Goal: Task Accomplishment & Management: Complete application form

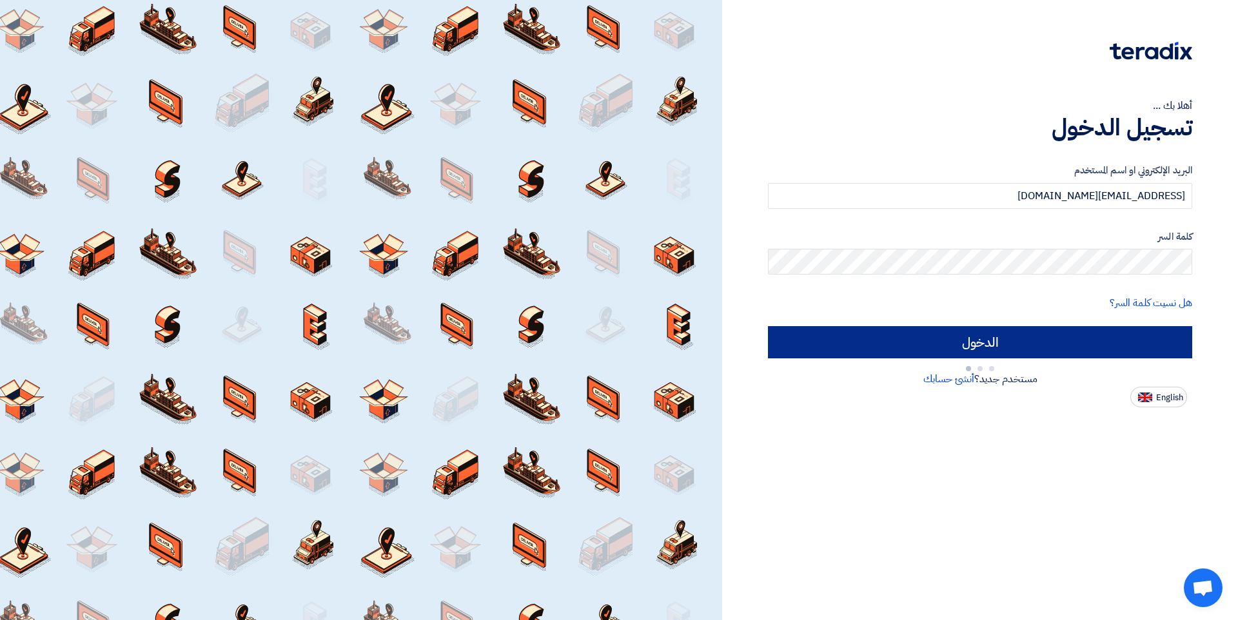
type input "Sign in"
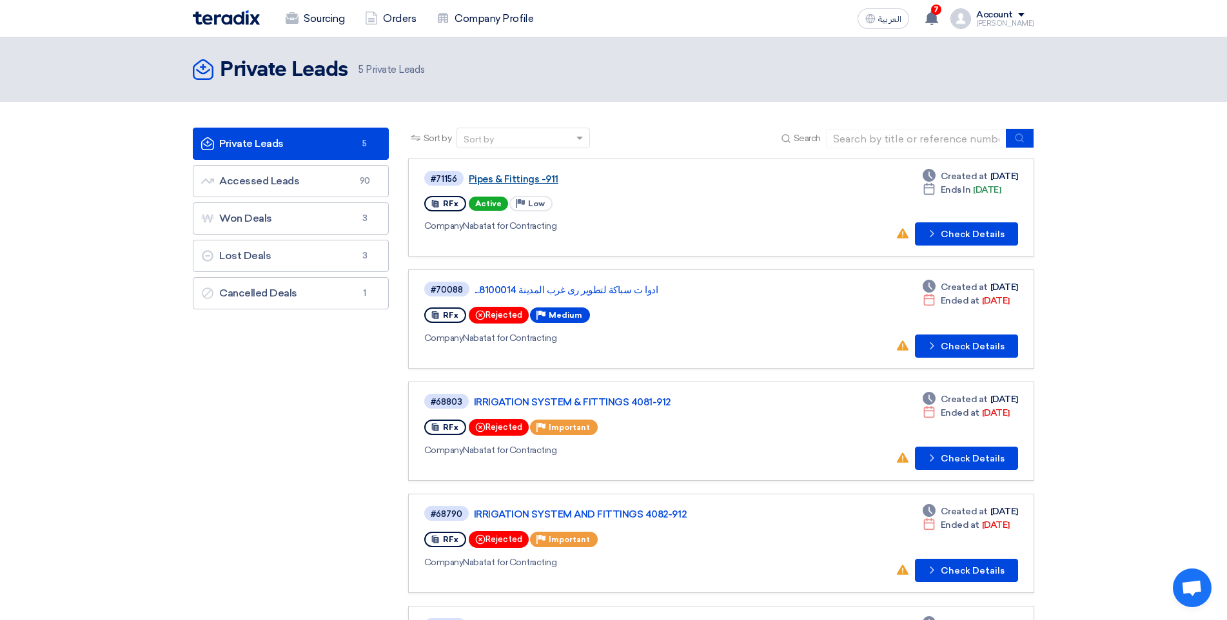
click at [513, 180] on link "Pipes & Fittings -911" at bounding box center [630, 179] width 322 height 12
click at [335, 193] on link "Accessed Leads Accessed Leads 90" at bounding box center [291, 181] width 196 height 32
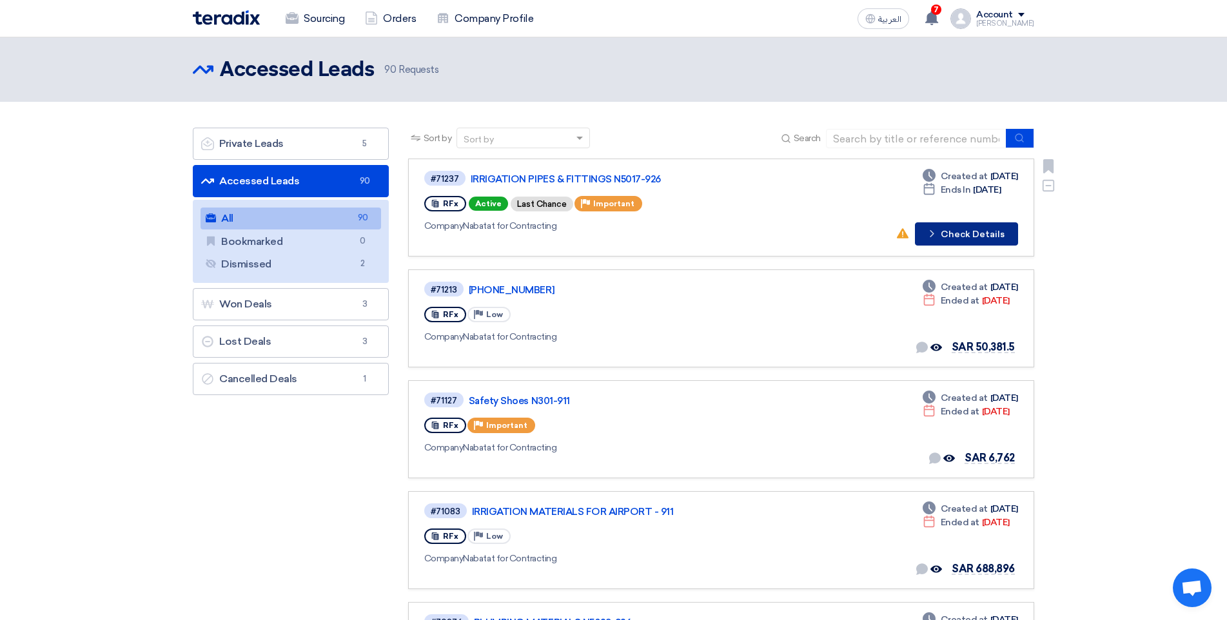
click at [957, 230] on button "Check details Check Details" at bounding box center [966, 233] width 103 height 23
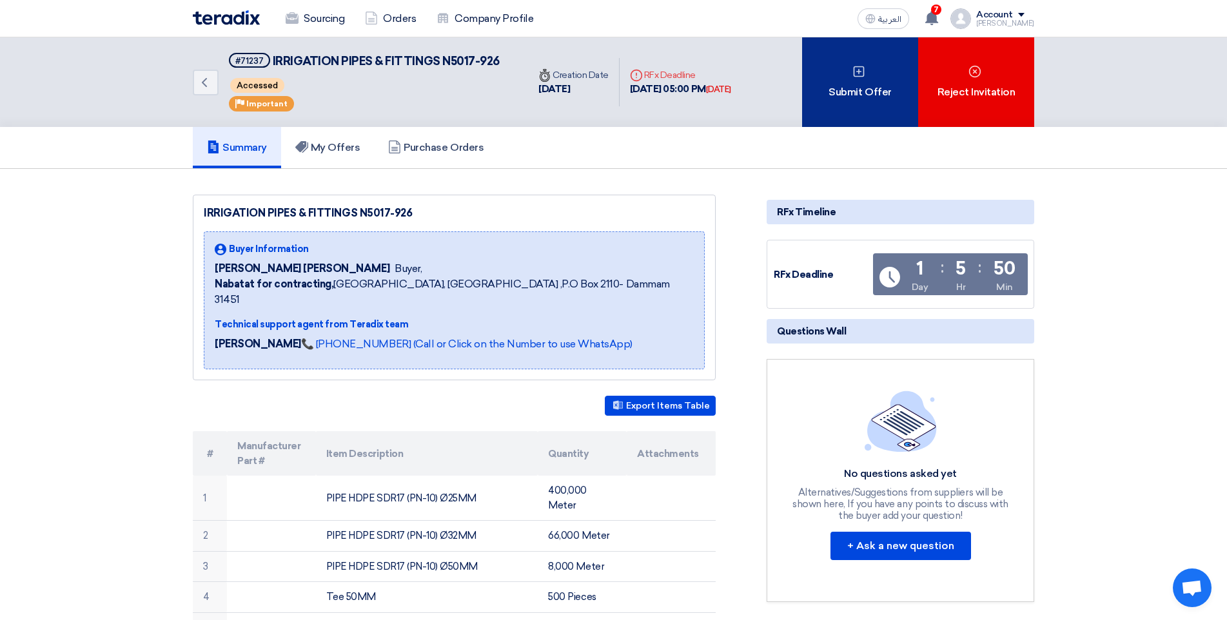
click at [867, 91] on div "Submit Offer" at bounding box center [860, 82] width 116 height 90
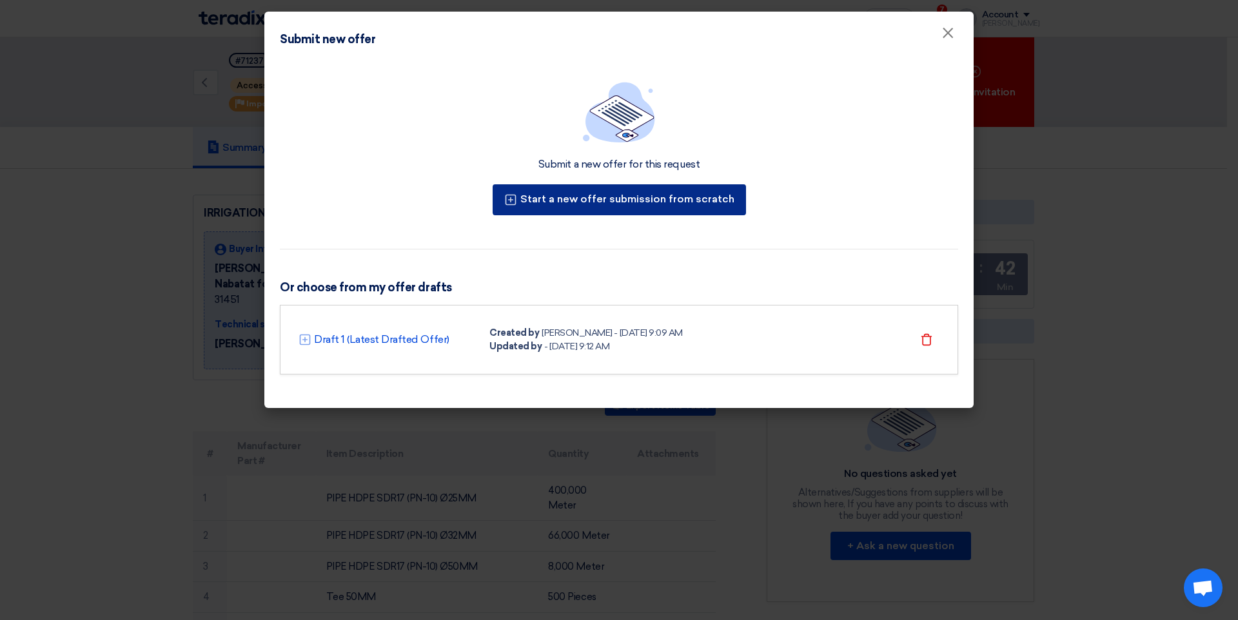
click at [663, 208] on button "Start a new offer submission from scratch" at bounding box center [619, 199] width 253 height 31
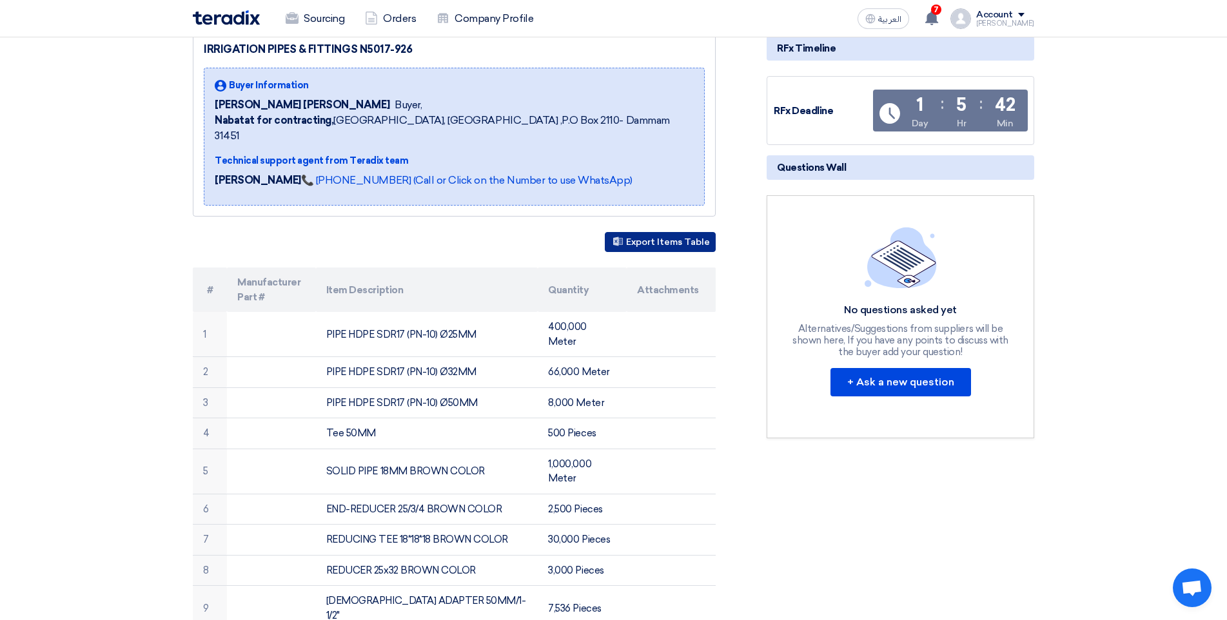
scroll to position [258, 0]
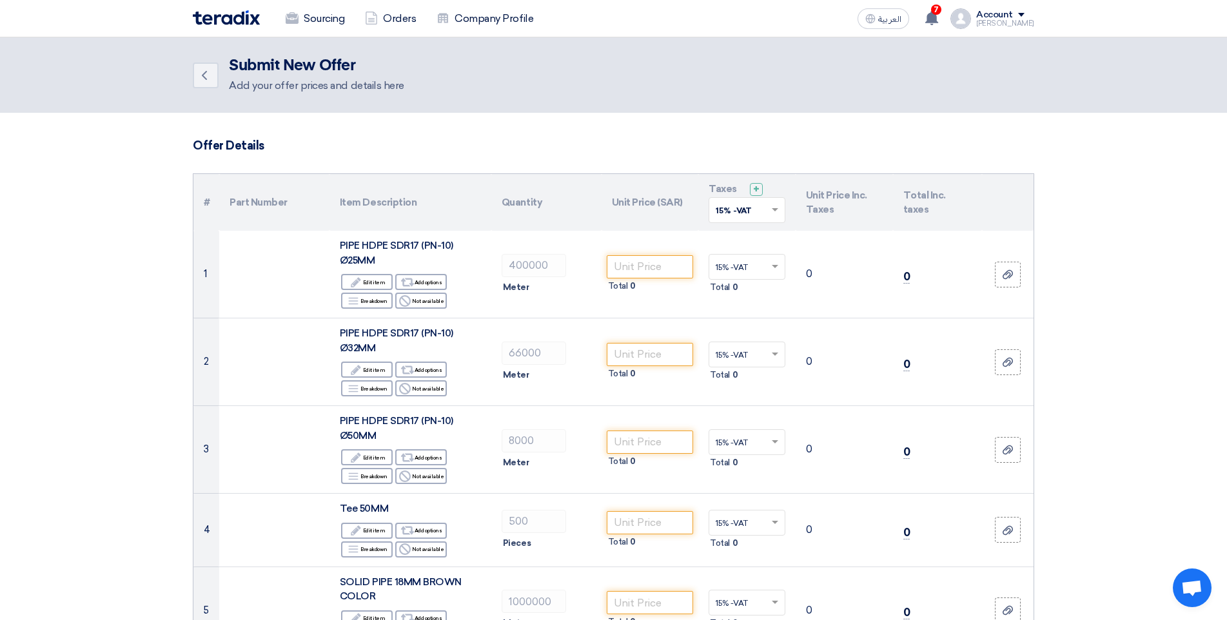
click at [715, 408] on td "15% -VAT × Total 0" at bounding box center [746, 450] width 97 height 88
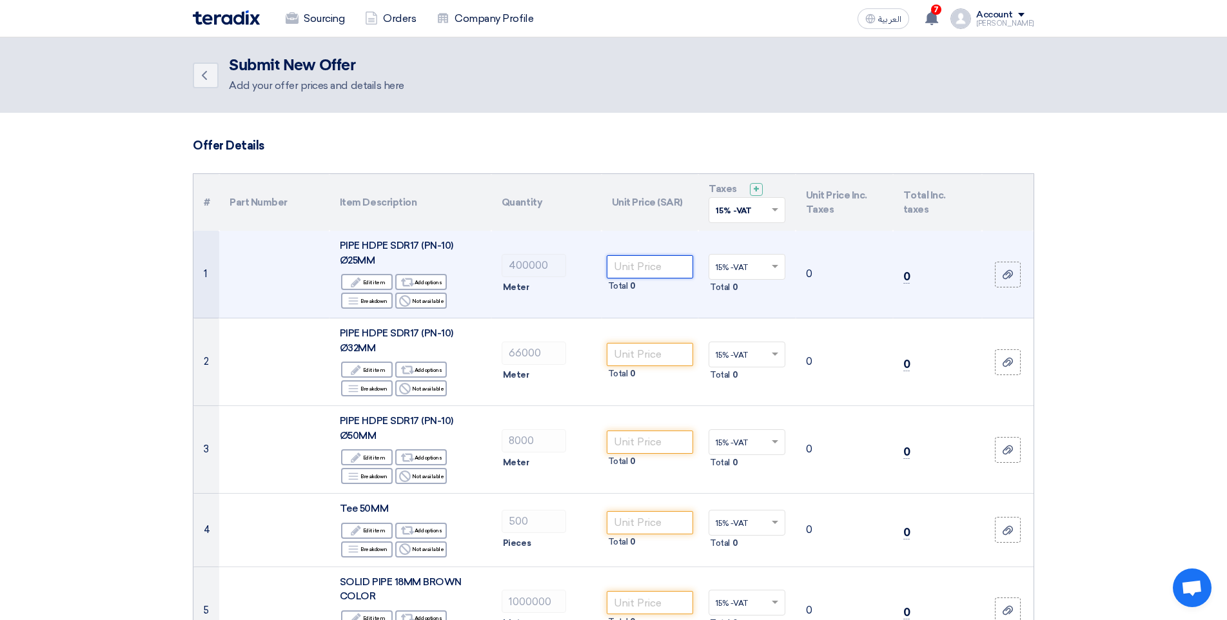
click at [660, 269] on input "number" at bounding box center [650, 266] width 87 height 23
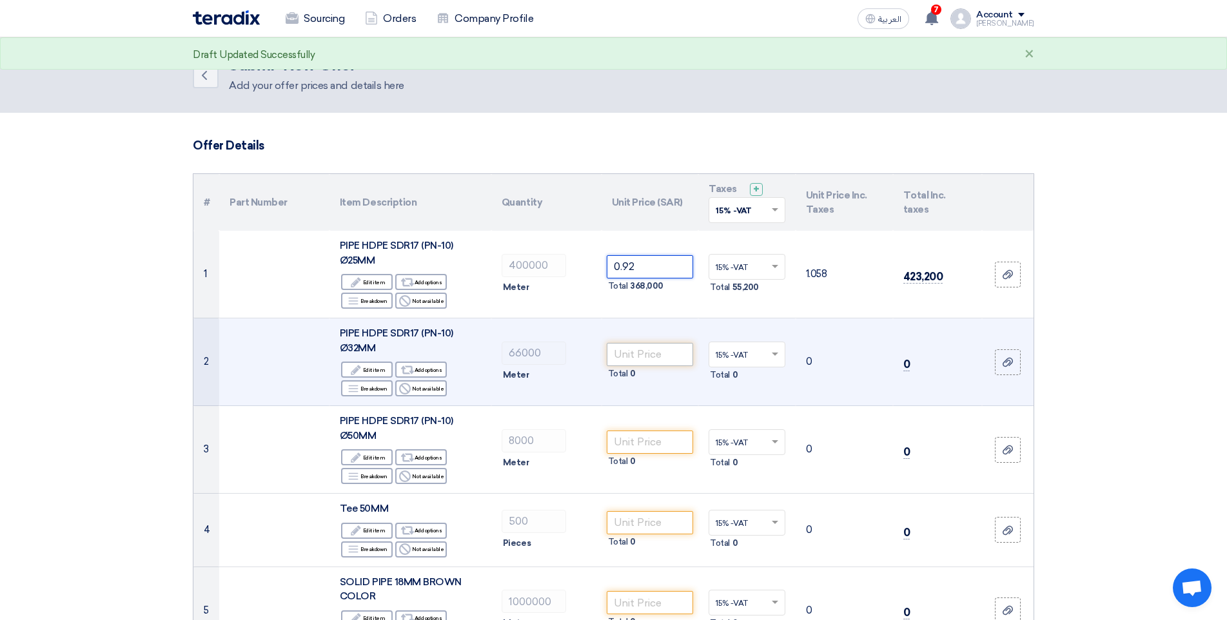
type input "0.92"
click at [650, 350] on input "number" at bounding box center [650, 354] width 87 height 23
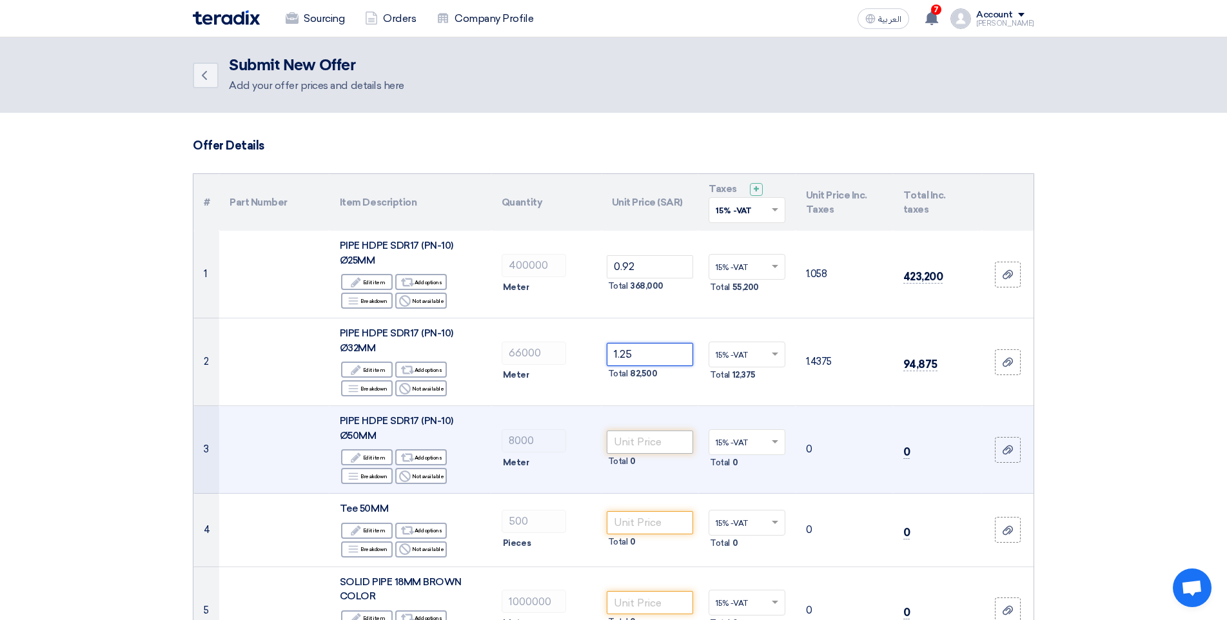
type input "1.25"
click at [638, 436] on input "number" at bounding box center [650, 442] width 87 height 23
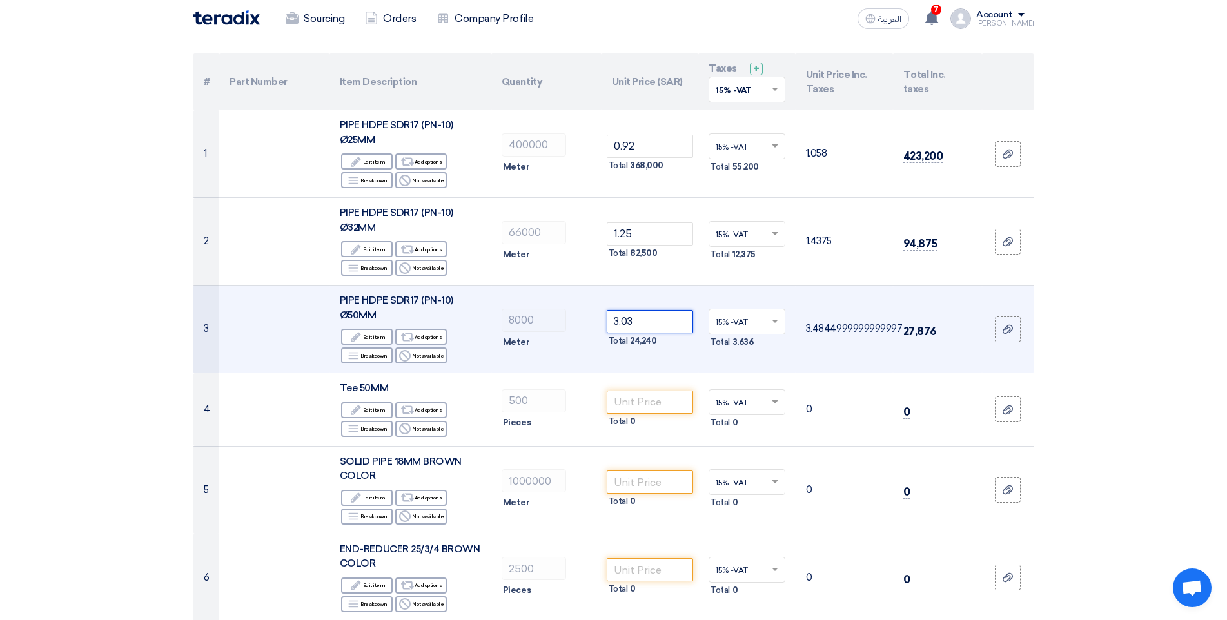
scroll to position [129, 0]
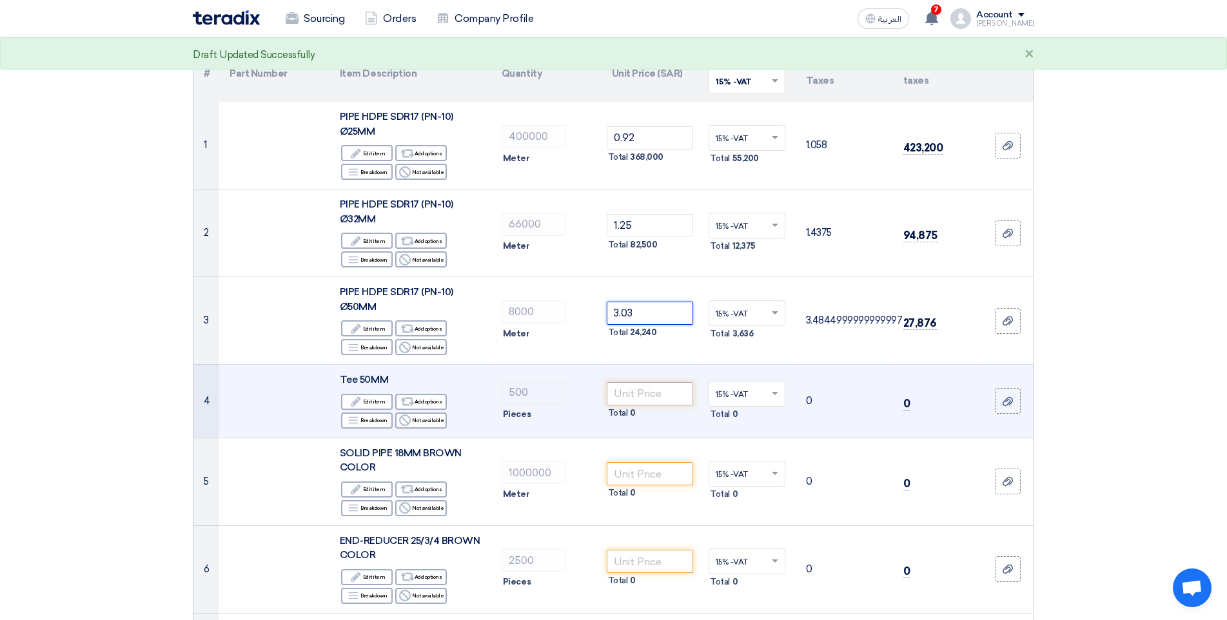
type input "3.03"
click at [662, 401] on input "number" at bounding box center [650, 393] width 87 height 23
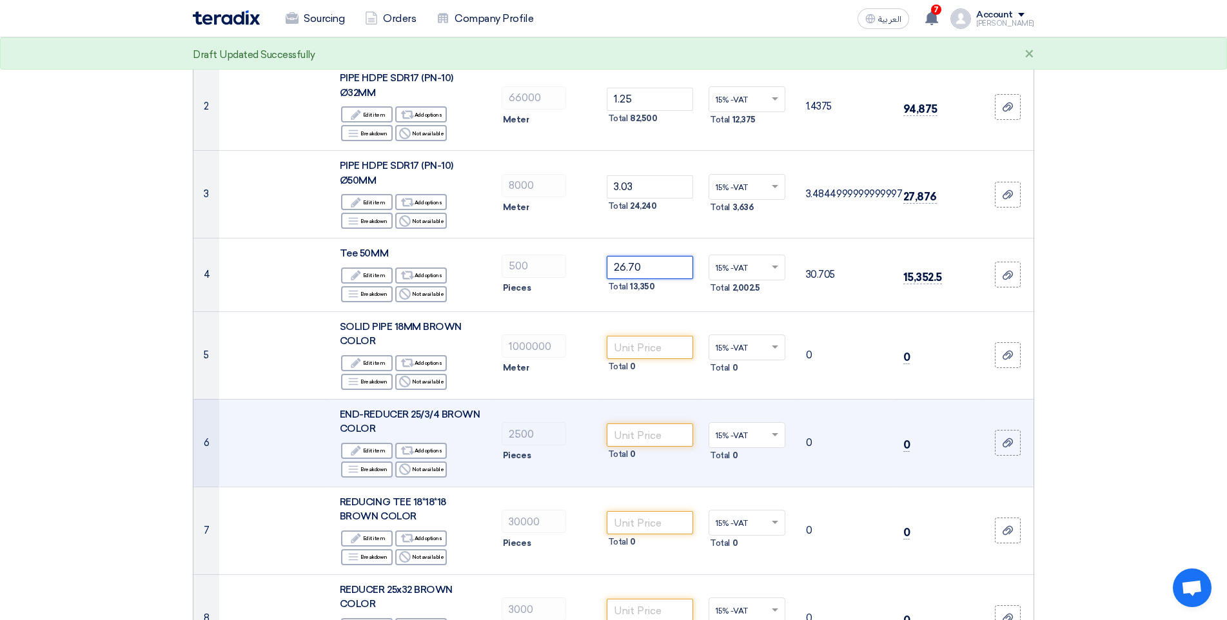
scroll to position [258, 0]
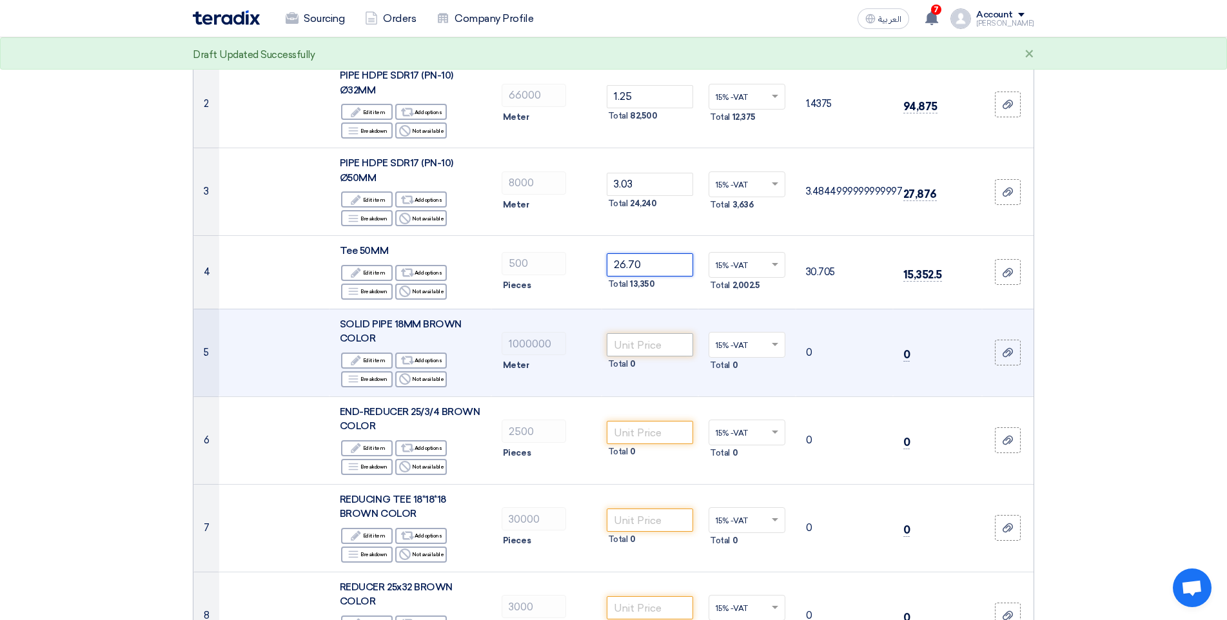
type input "26.70"
click at [671, 345] on input "number" at bounding box center [650, 344] width 87 height 23
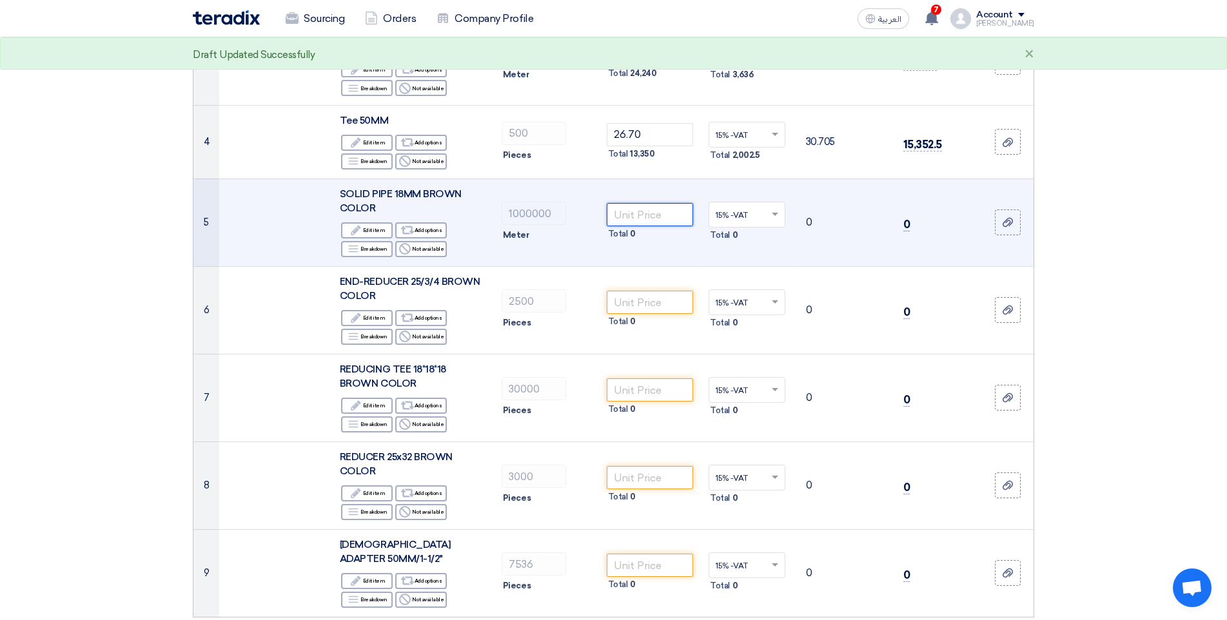
scroll to position [451, 0]
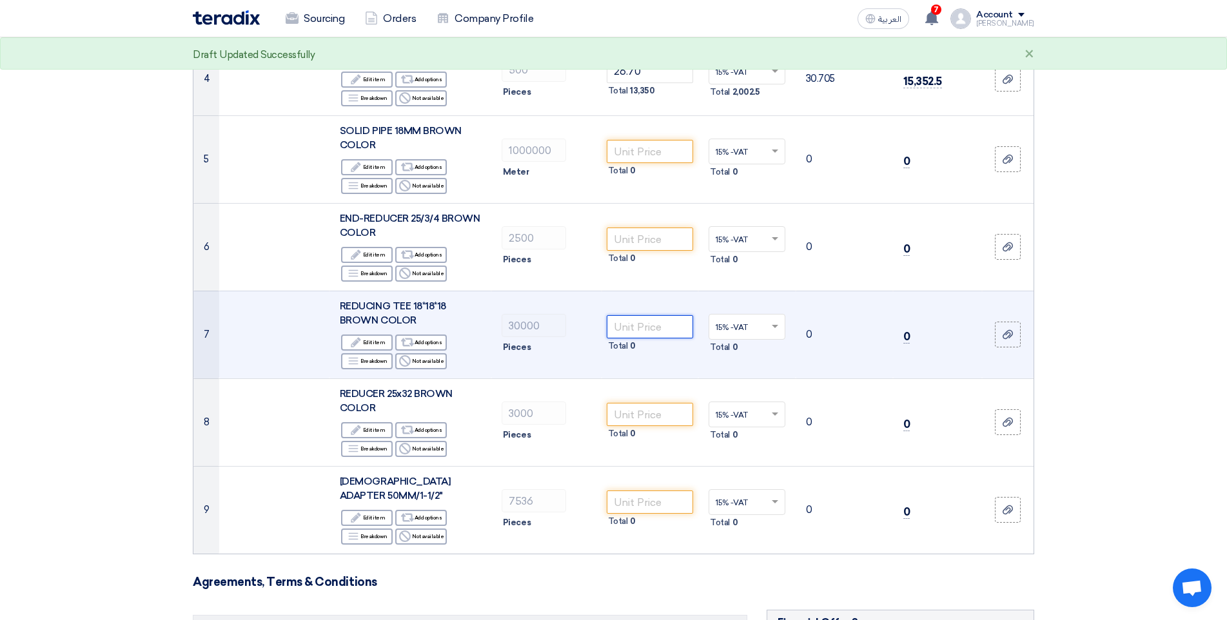
click at [637, 324] on input "number" at bounding box center [650, 326] width 87 height 23
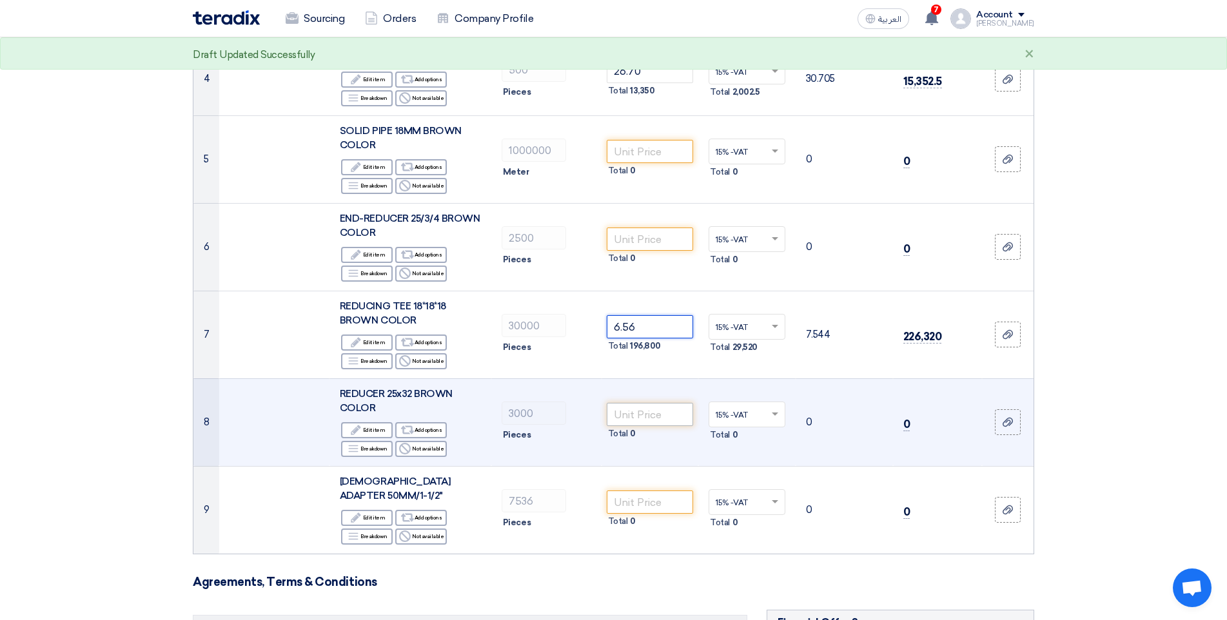
type input "6.56"
click at [674, 406] on input "number" at bounding box center [650, 414] width 87 height 23
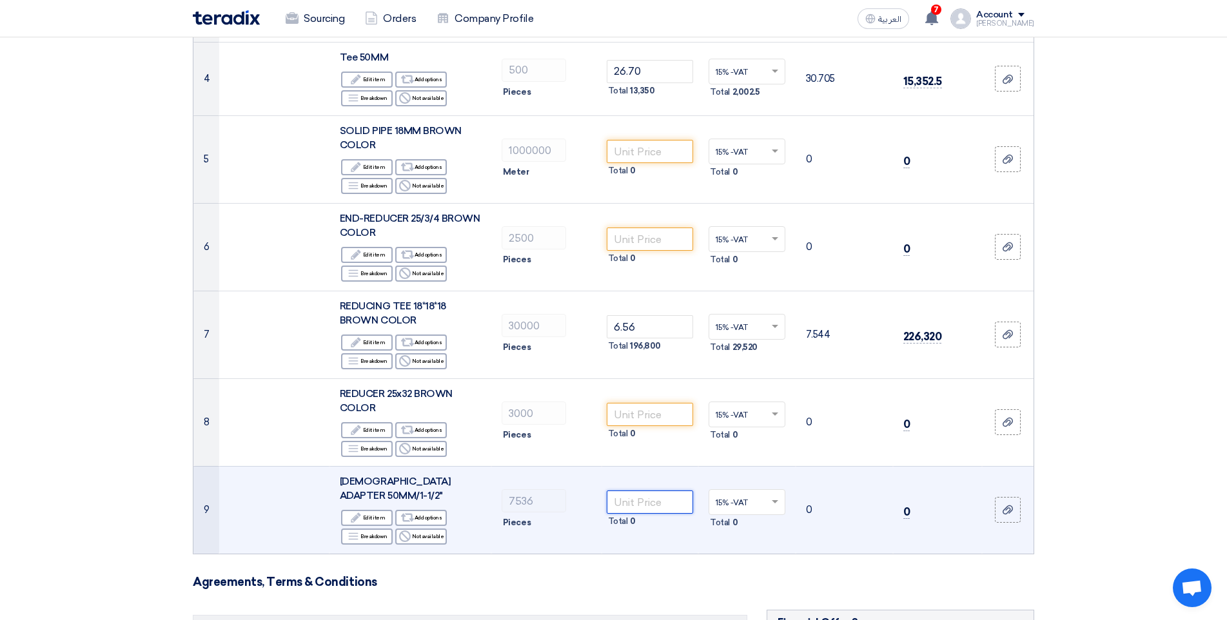
click at [654, 491] on input "number" at bounding box center [650, 502] width 87 height 23
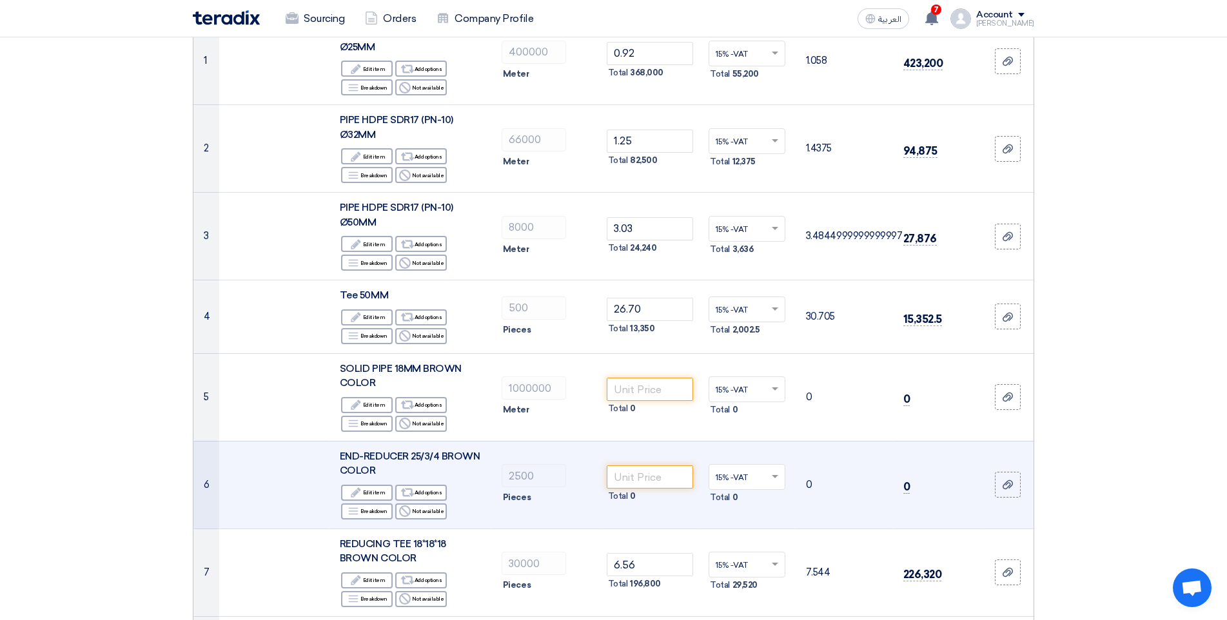
scroll to position [193, 0]
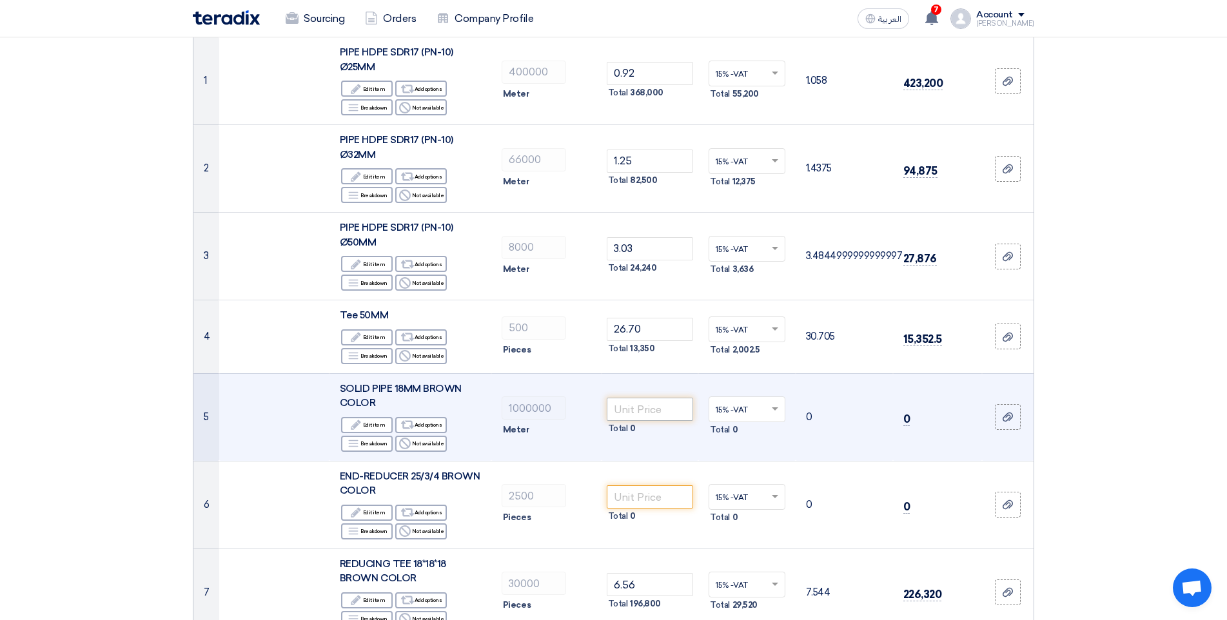
type input "9.55"
click at [659, 413] on input "number" at bounding box center [650, 409] width 87 height 23
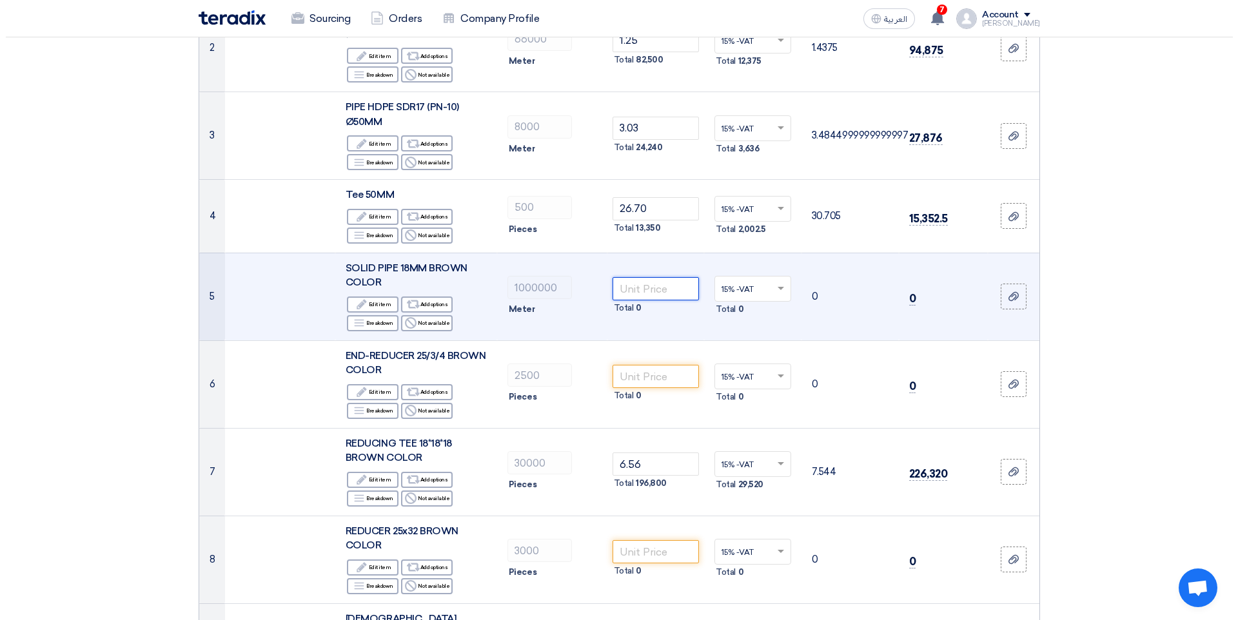
scroll to position [322, 0]
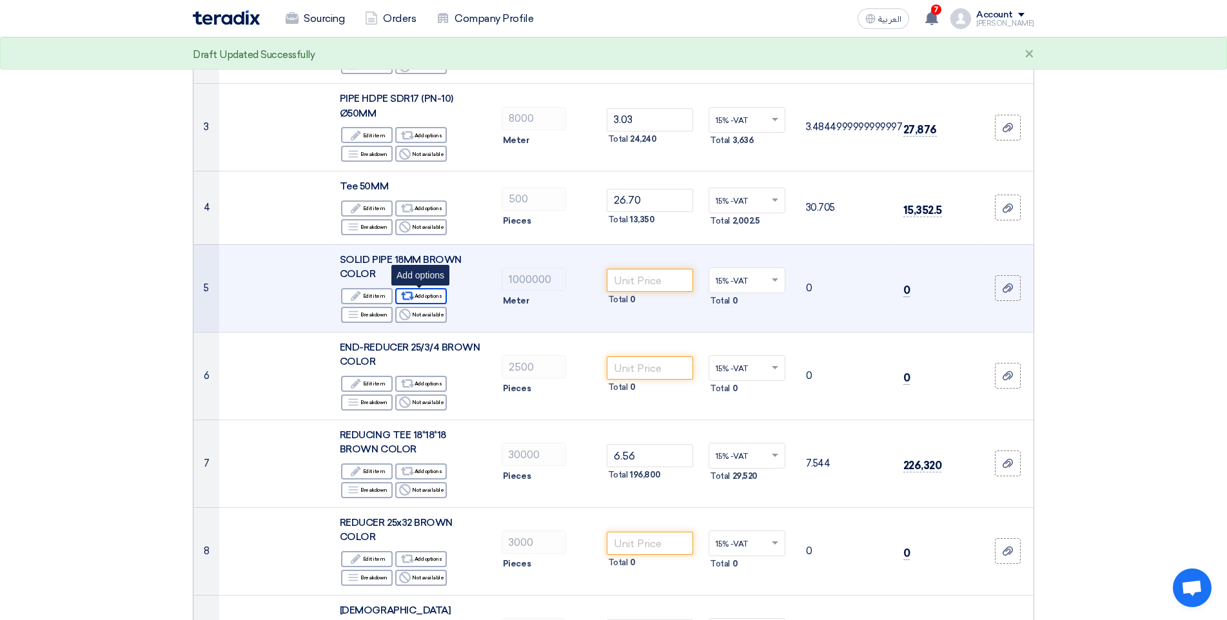
click at [416, 297] on div "Alternative Add options" at bounding box center [421, 296] width 52 height 16
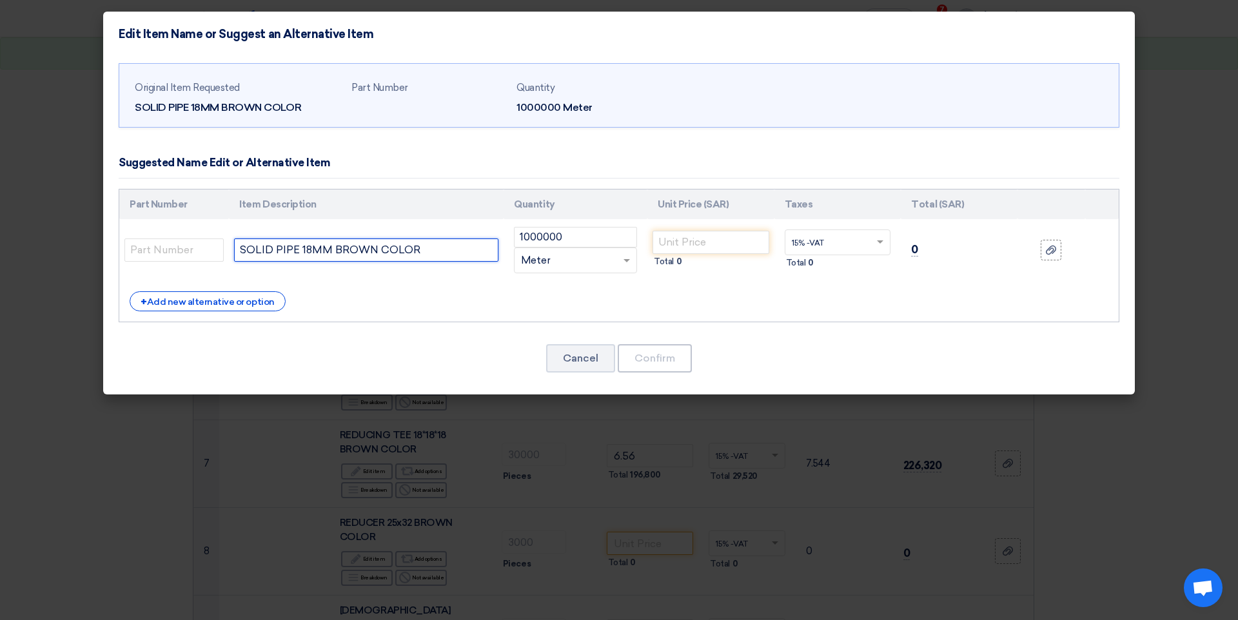
click at [443, 248] on input "SOLID PIPE 18MM BROWN COLOR" at bounding box center [366, 250] width 264 height 23
type input "SOLID PIPE 18MM BROWN COLOR PE-100 PIPE 20mm SDR11 PN 16C=1.25 HDPE"
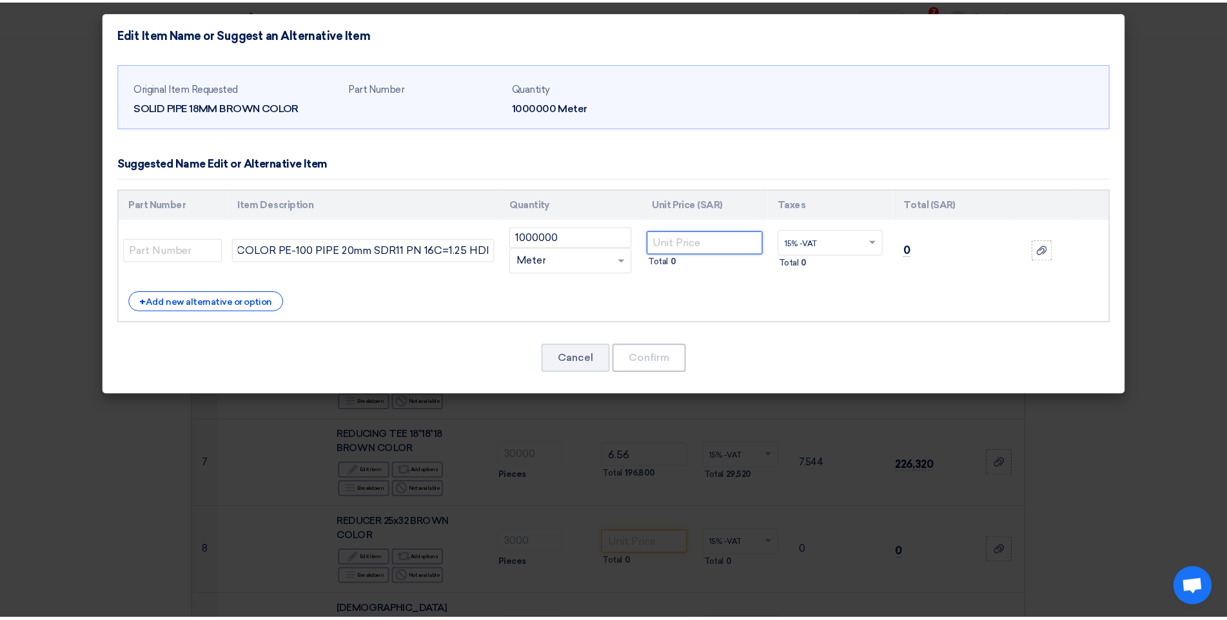
scroll to position [0, 0]
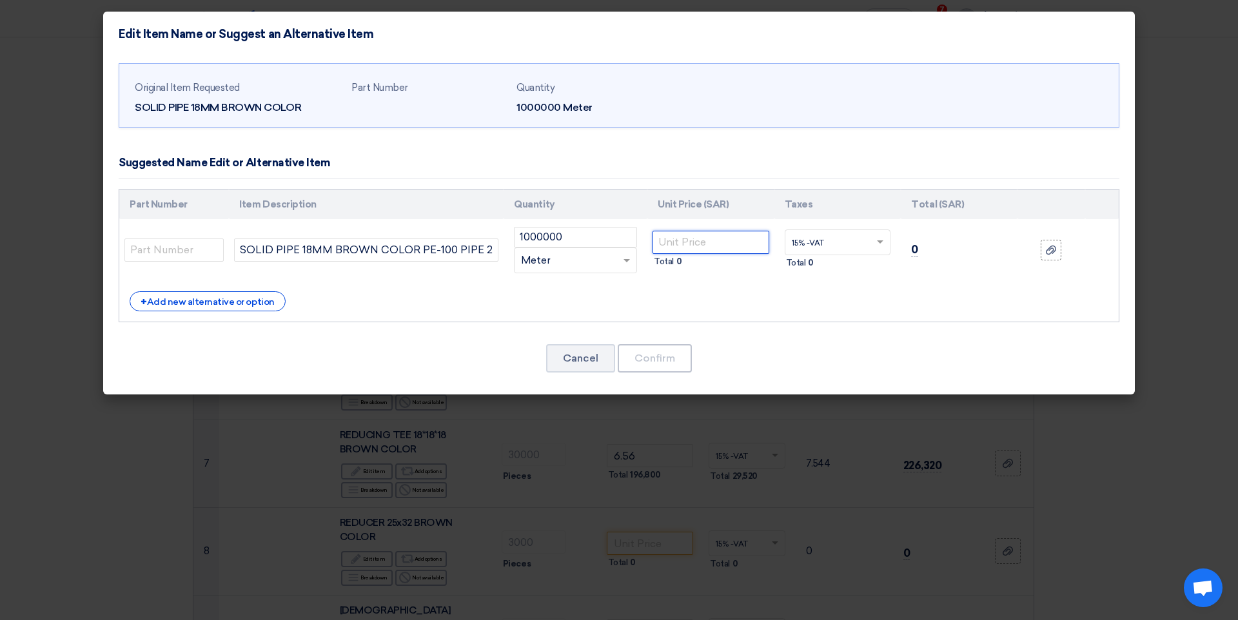
click at [703, 239] on input "number" at bounding box center [710, 242] width 117 height 23
type input "9"
type input "0.99"
click at [643, 362] on button "Confirm" at bounding box center [655, 358] width 74 height 28
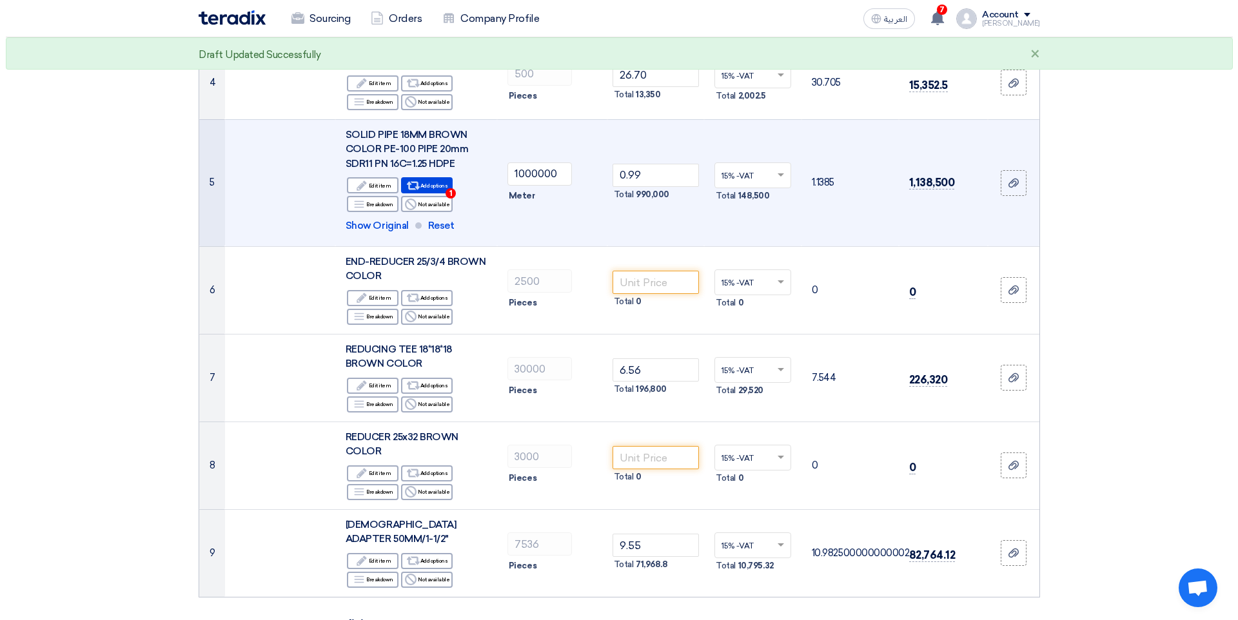
scroll to position [451, 0]
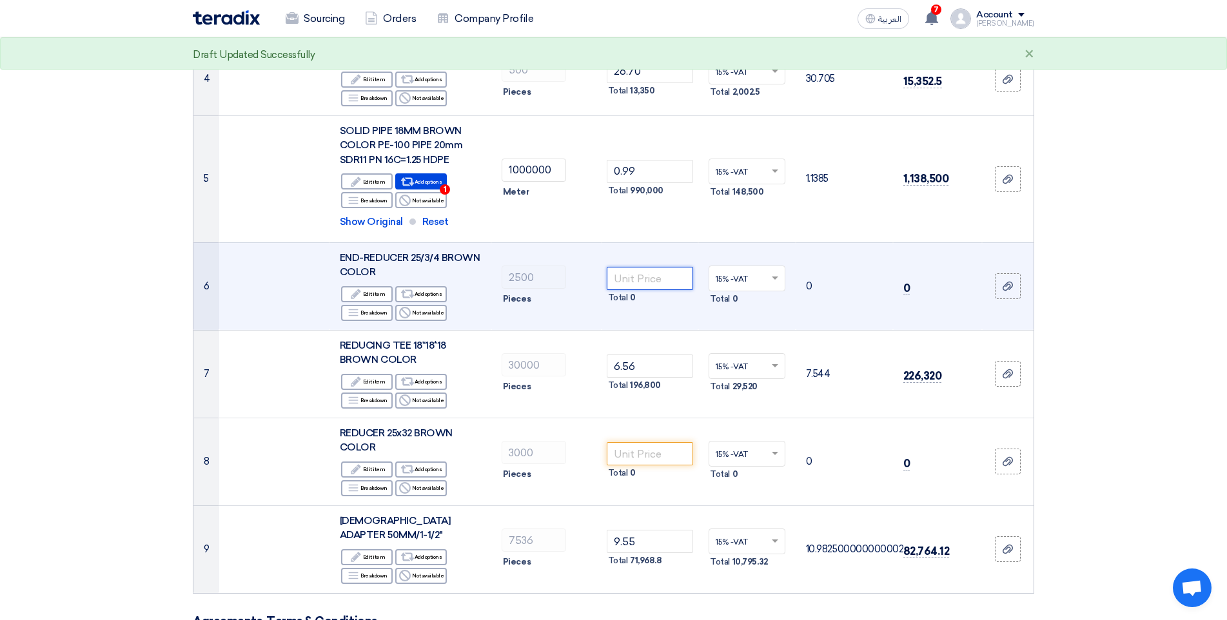
click at [638, 283] on input "number" at bounding box center [650, 278] width 87 height 23
click at [424, 293] on div "Alternative Add options" at bounding box center [421, 294] width 52 height 16
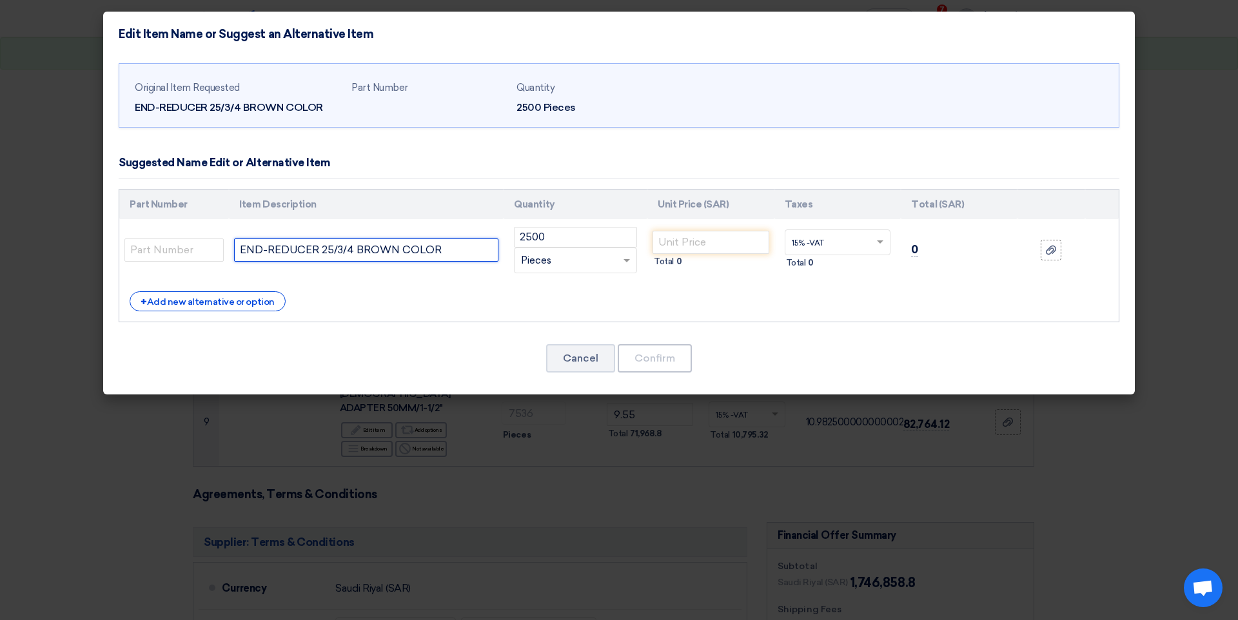
click at [447, 250] on input "END-REDUCER 25/3/4 BROWN COLOR" at bounding box center [366, 250] width 264 height 23
click at [395, 248] on input "END-REDUCER 25/3/4 BROWN COLOR" at bounding box center [366, 250] width 264 height 23
click at [456, 257] on input "END-REDUCER 25/3/4 BLACK COLOR" at bounding box center [366, 250] width 264 height 23
type input "END-REDUCER 25/3/4 BLACK COLOR UPVC 20X1.5mm PN16 C/S METI"
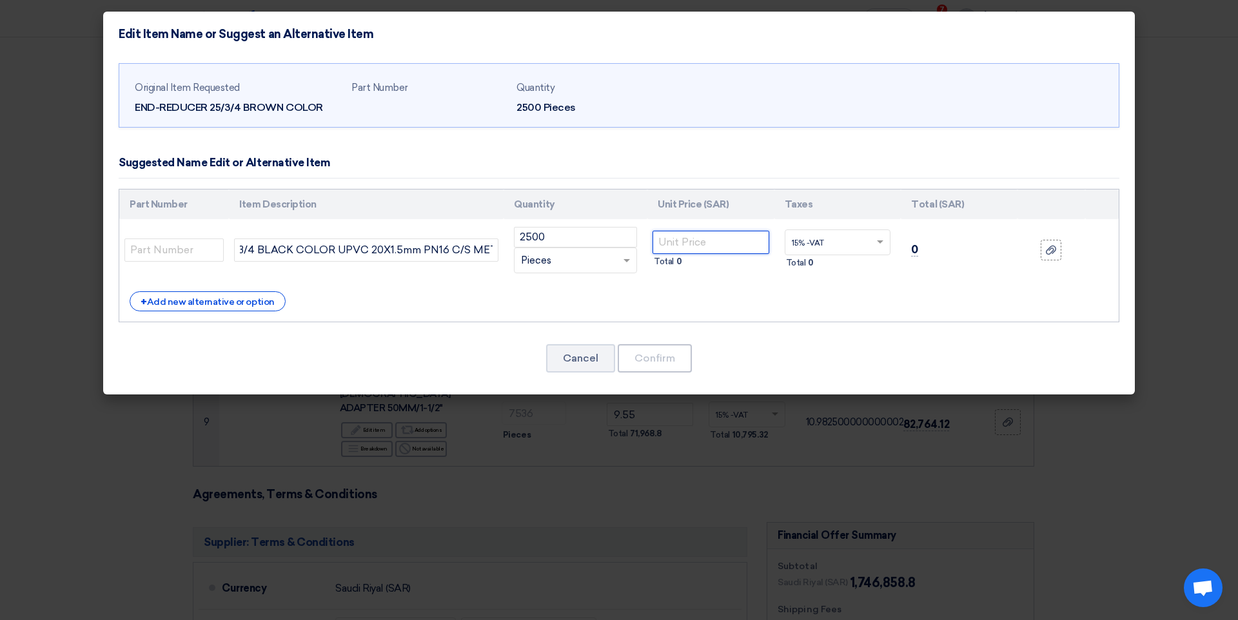
click at [755, 241] on input "number" at bounding box center [710, 242] width 117 height 23
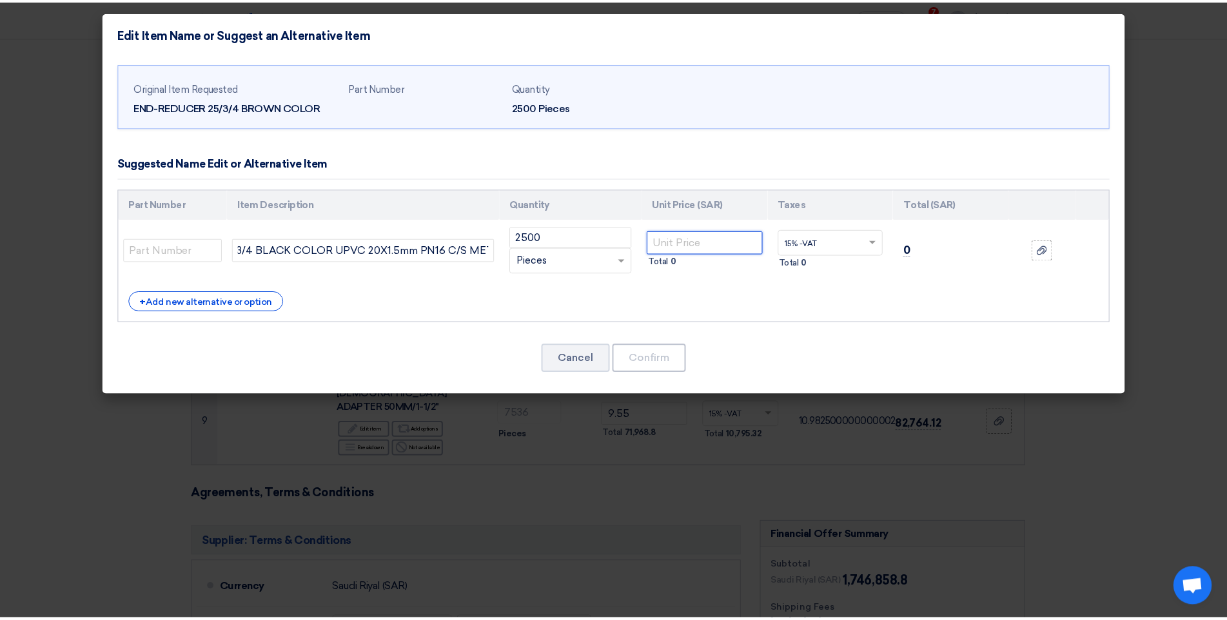
scroll to position [0, 0]
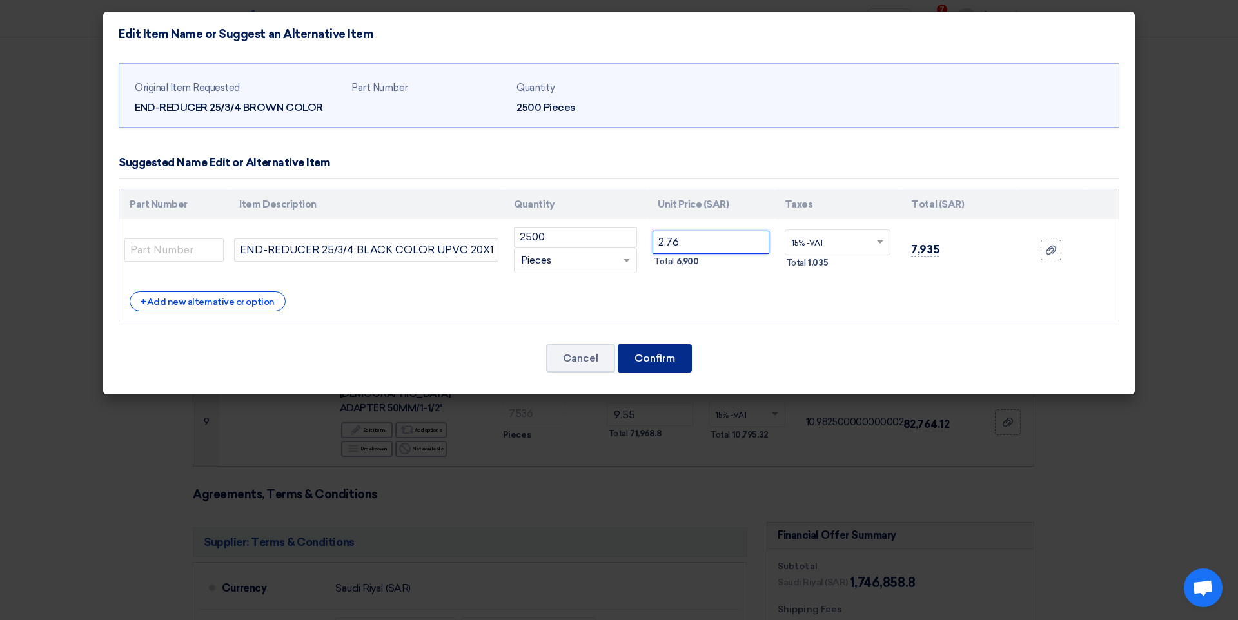
type input "2.76"
click at [660, 356] on button "Confirm" at bounding box center [655, 358] width 74 height 28
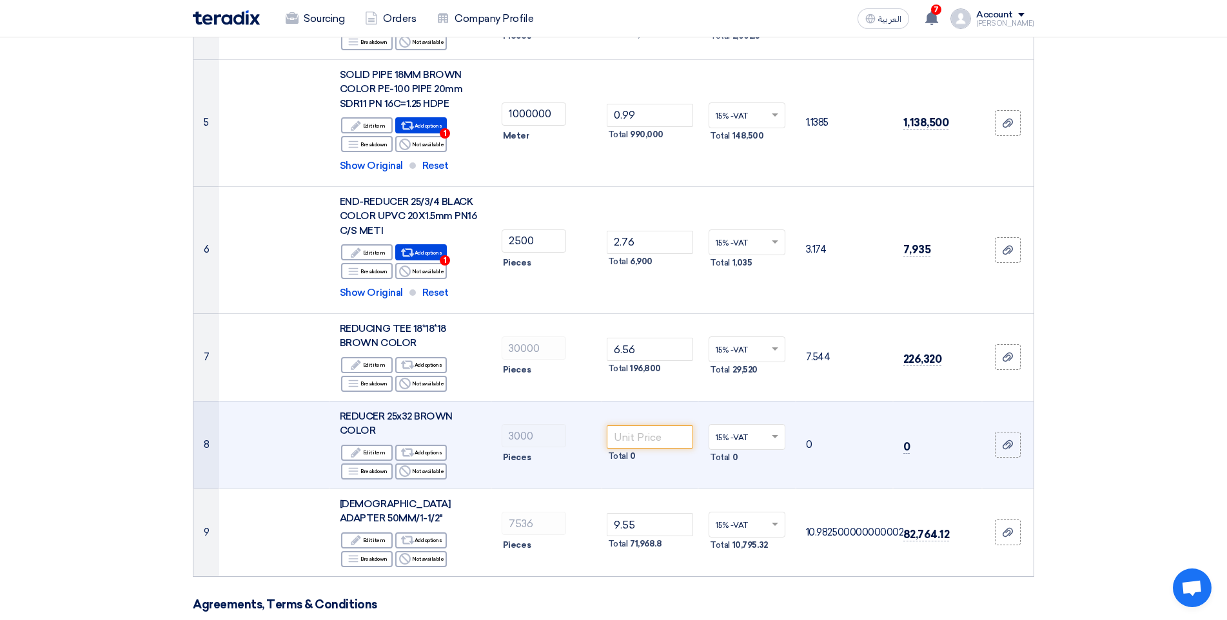
scroll to position [516, 0]
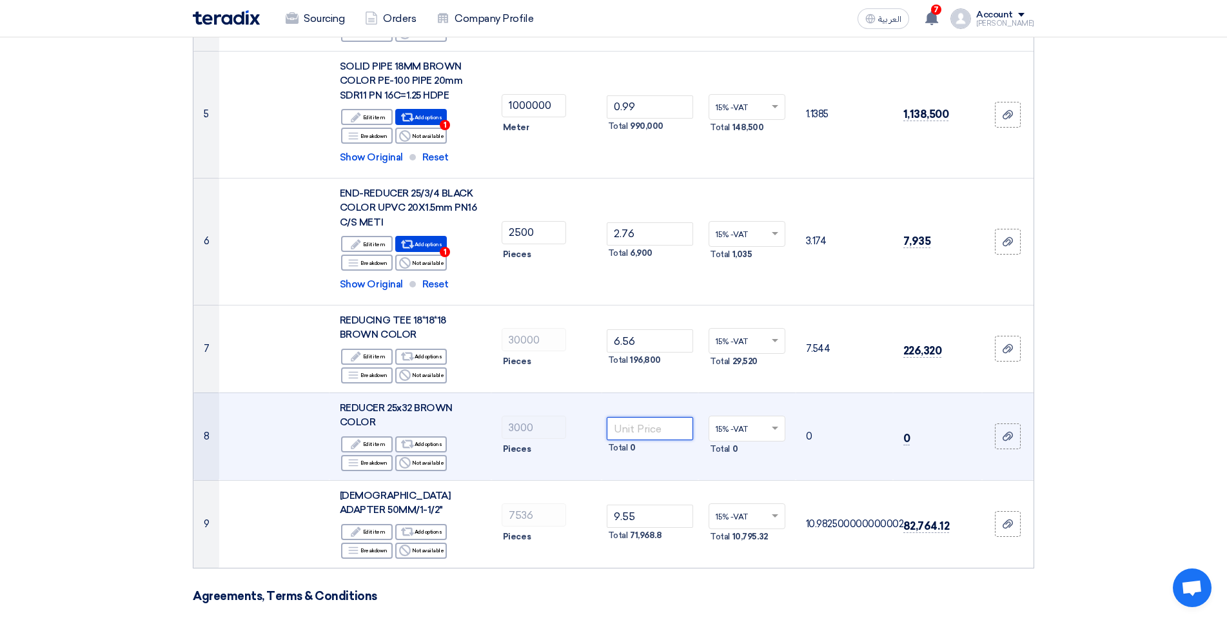
click at [664, 422] on input "number" at bounding box center [650, 428] width 87 height 23
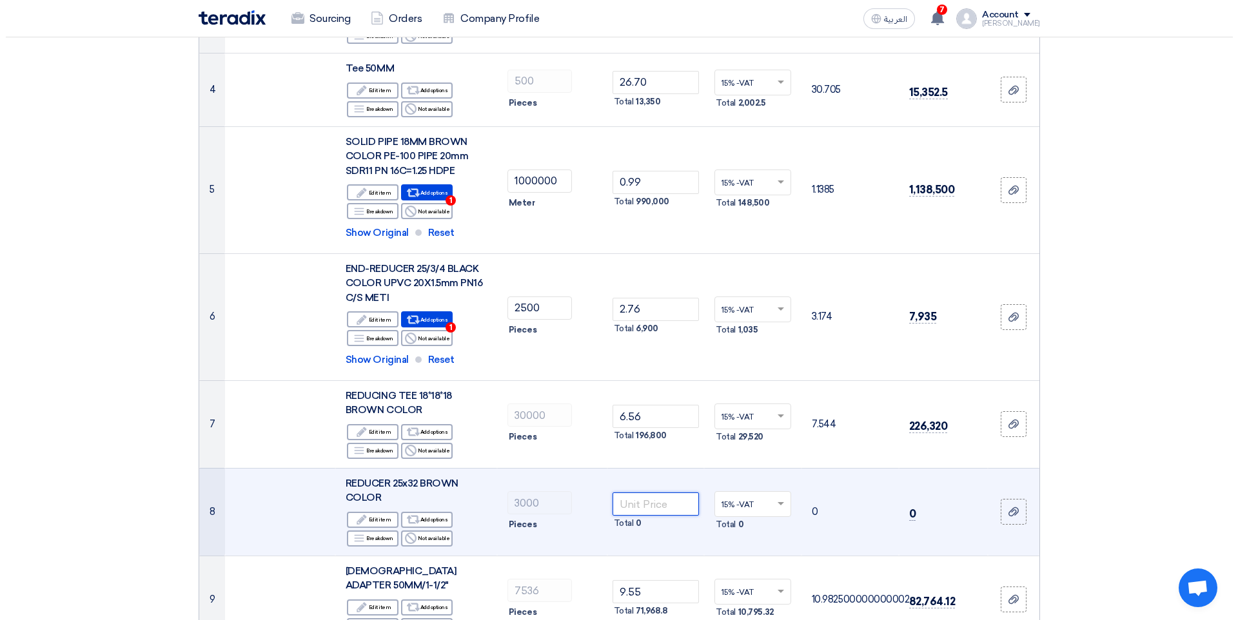
scroll to position [451, 0]
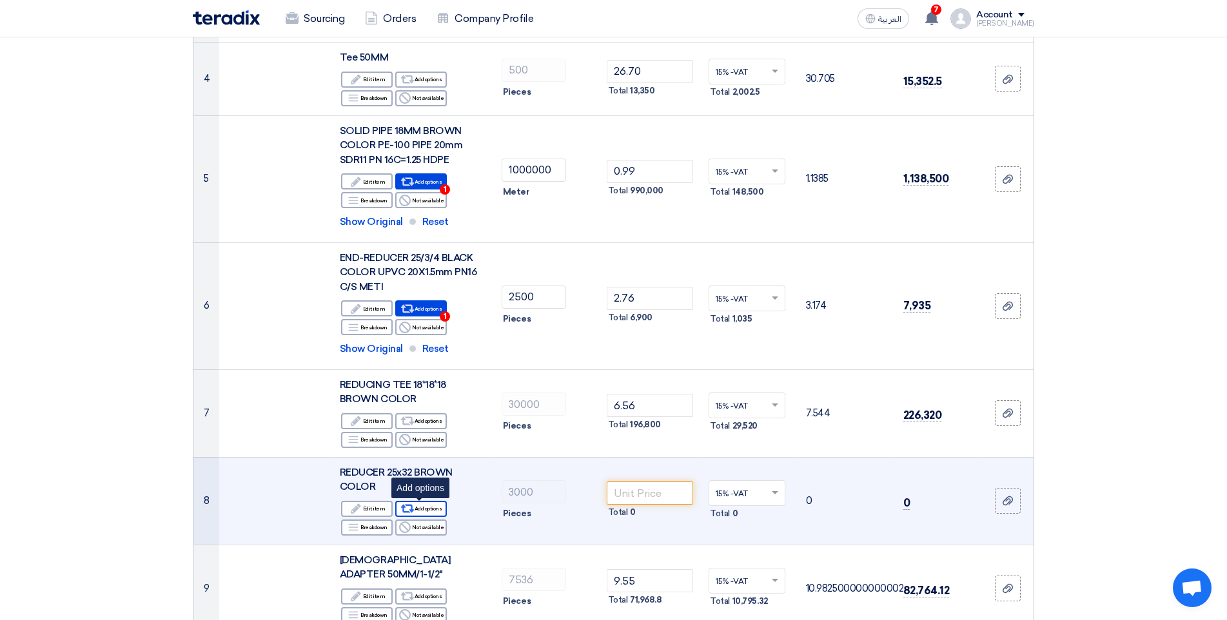
click at [433, 501] on div "Alternative Add options" at bounding box center [421, 509] width 52 height 16
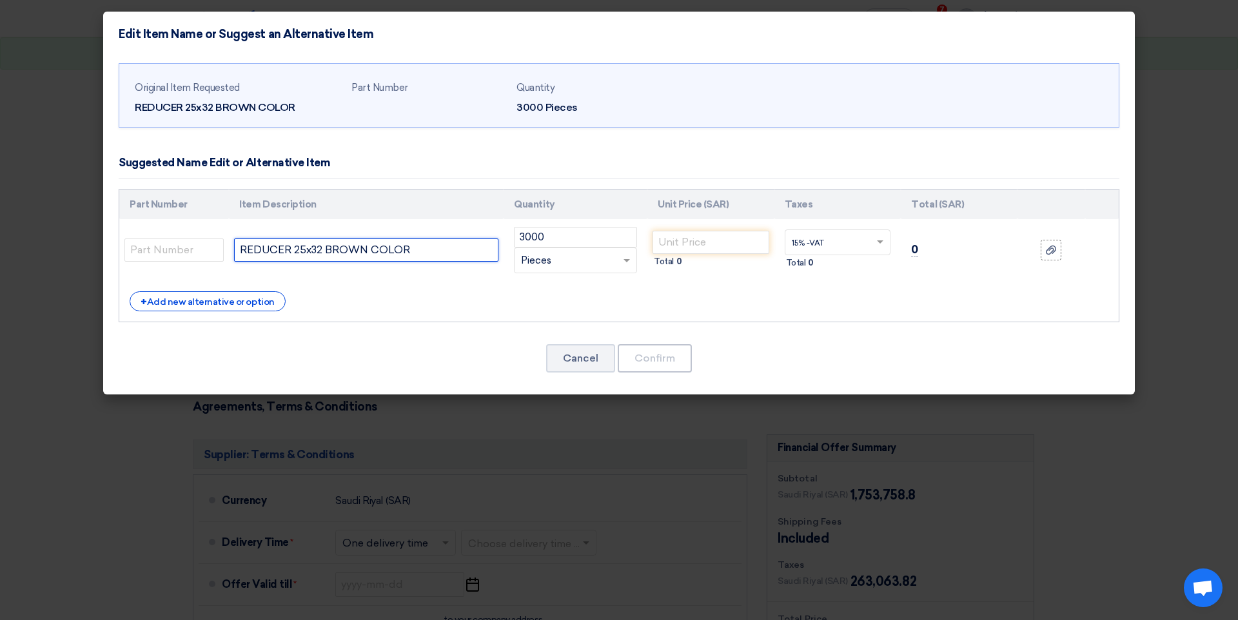
click at [412, 252] on input "REDUCER 25x32 BROWN COLOR" at bounding box center [366, 250] width 264 height 23
type input "REDUCER 25mm upvc"
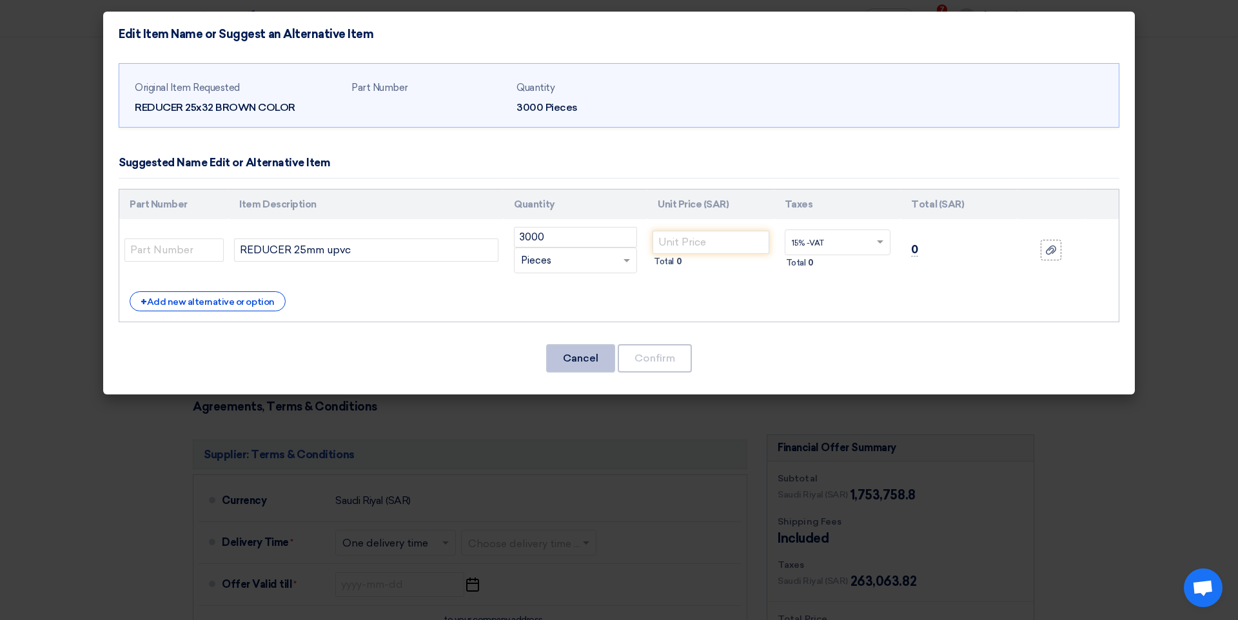
click at [583, 358] on button "Cancel" at bounding box center [580, 358] width 69 height 28
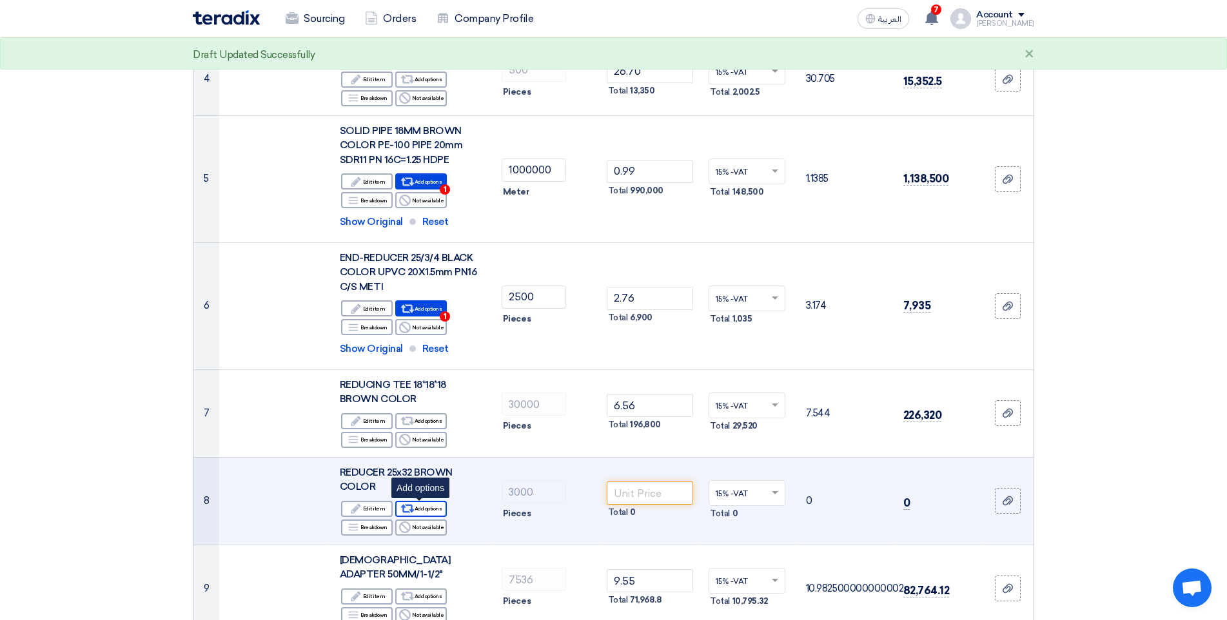
click at [416, 507] on div "Alternative Add options" at bounding box center [421, 509] width 52 height 16
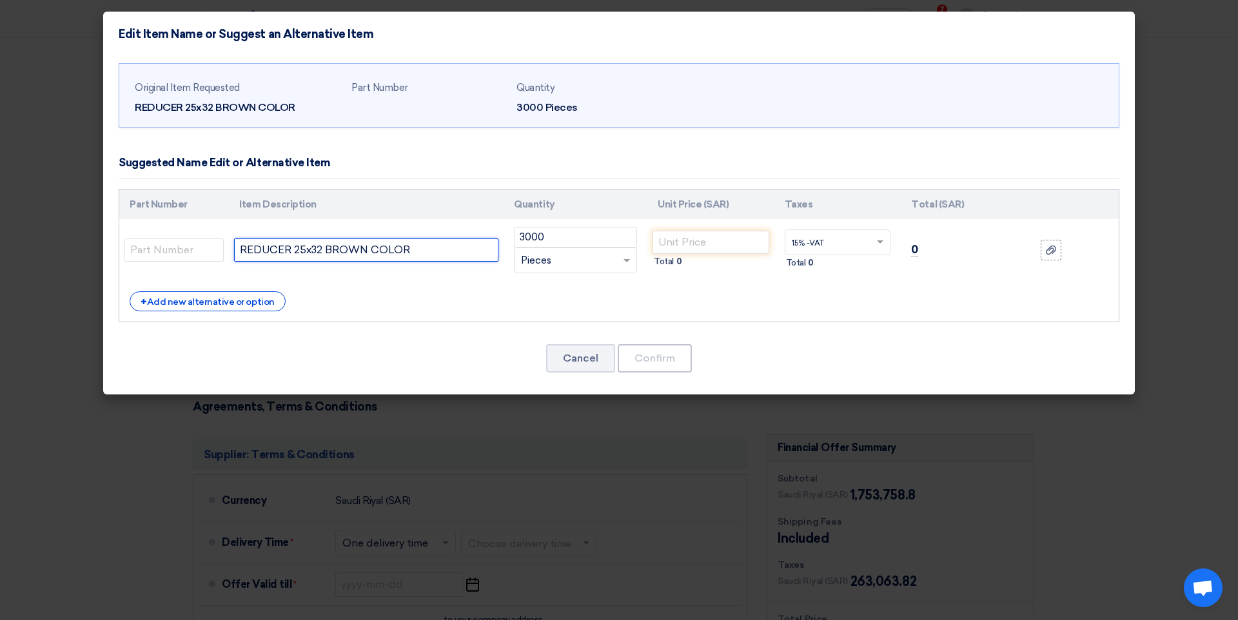
click at [440, 252] on input "REDUCER 25x32 BROWN COLOR" at bounding box center [366, 250] width 264 height 23
type input "REDUCER 25x32 BROWN COLOR ( upvc tee 20mm PN 16 S/C METI"
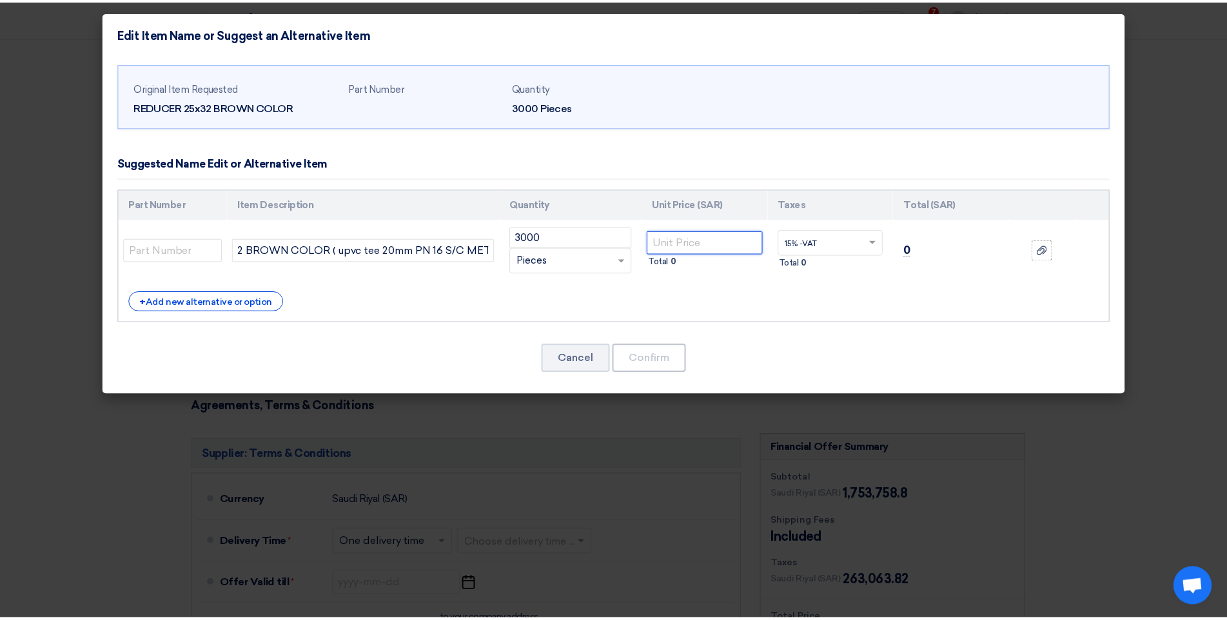
scroll to position [0, 0]
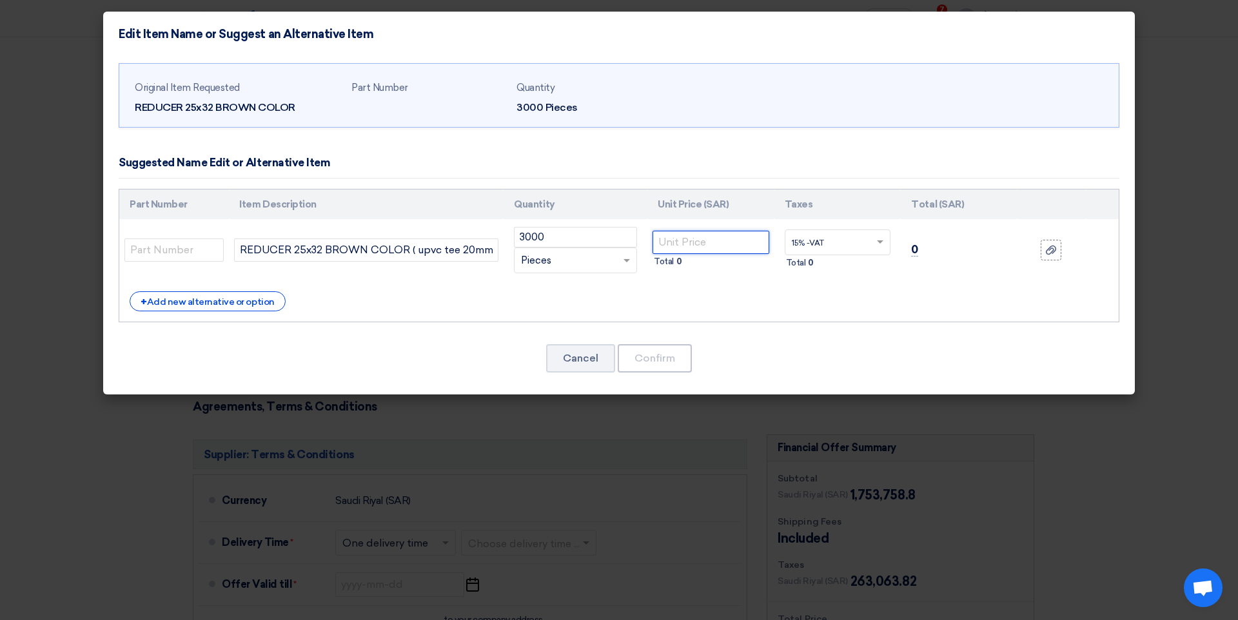
click at [664, 240] on input "number" at bounding box center [710, 242] width 117 height 23
type input "1.6"
click at [656, 362] on button "Confirm" at bounding box center [655, 358] width 74 height 28
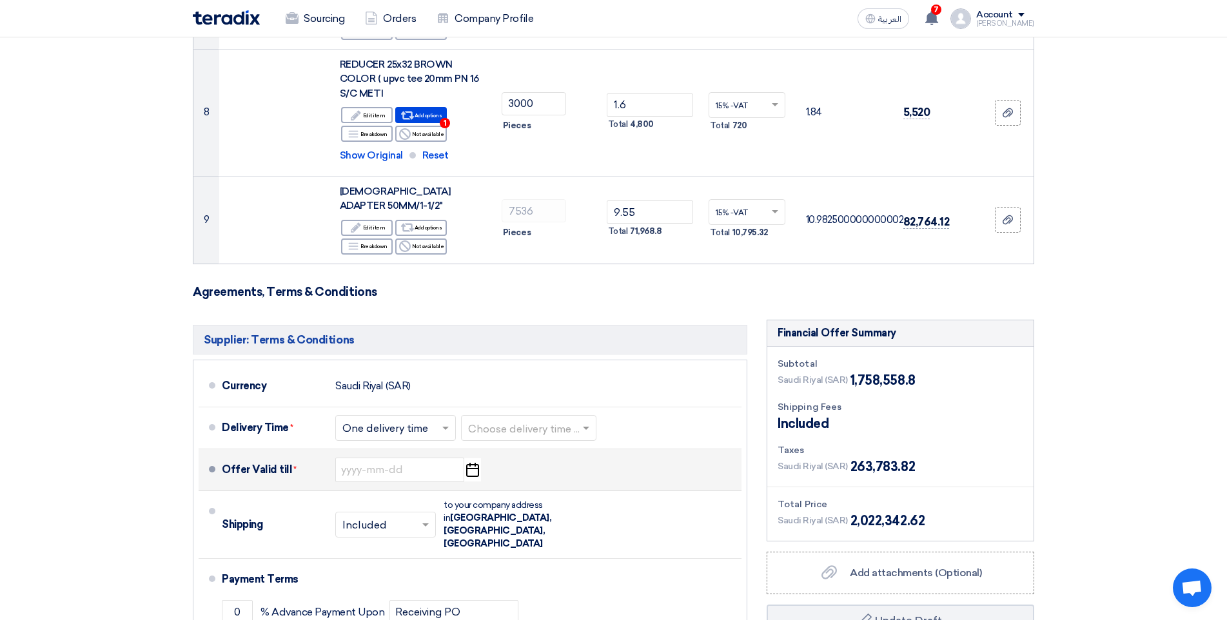
scroll to position [870, 0]
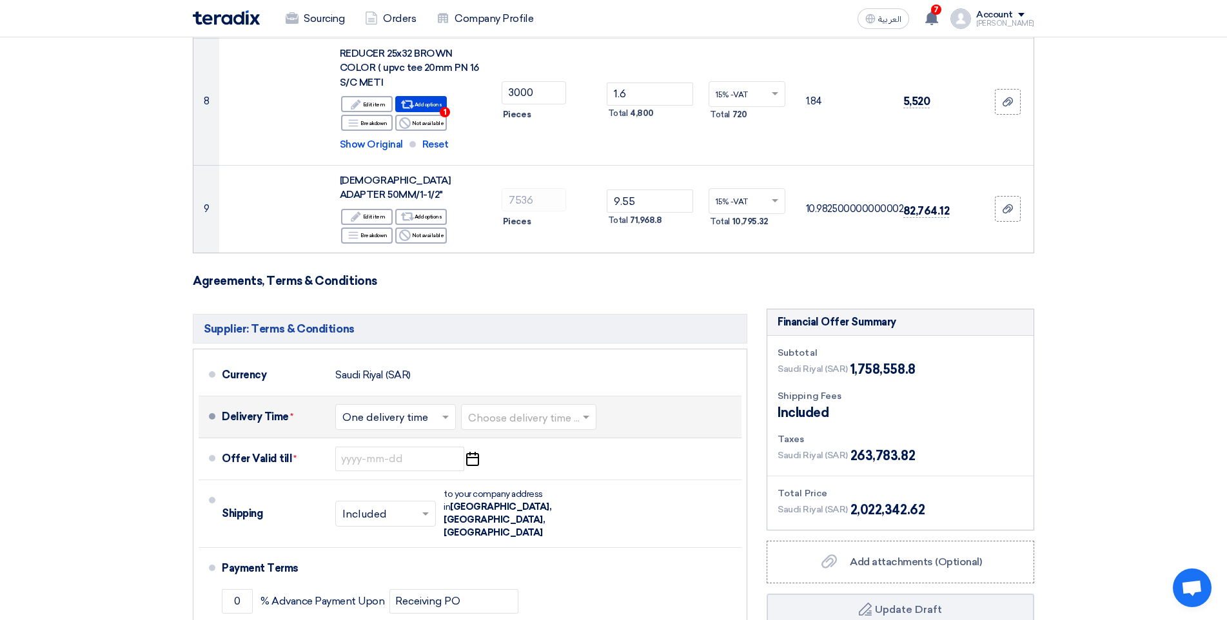
click at [438, 409] on input "text" at bounding box center [396, 418] width 108 height 19
click at [430, 438] on span "Multiple delivery times" at bounding box center [398, 444] width 112 height 12
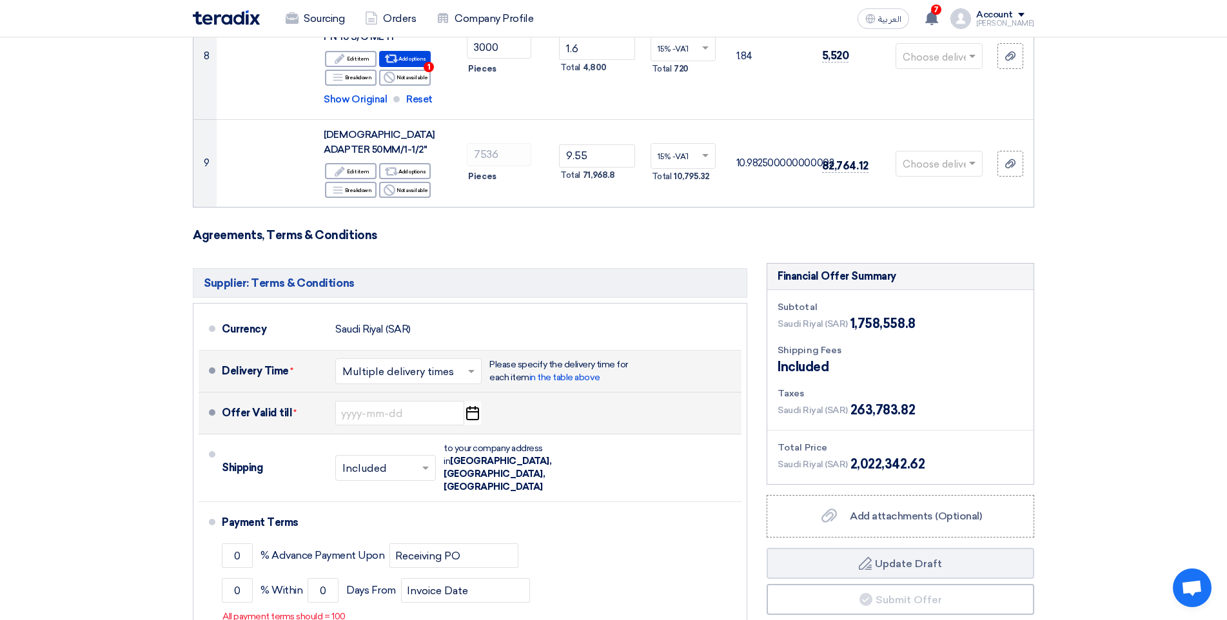
scroll to position [935, 0]
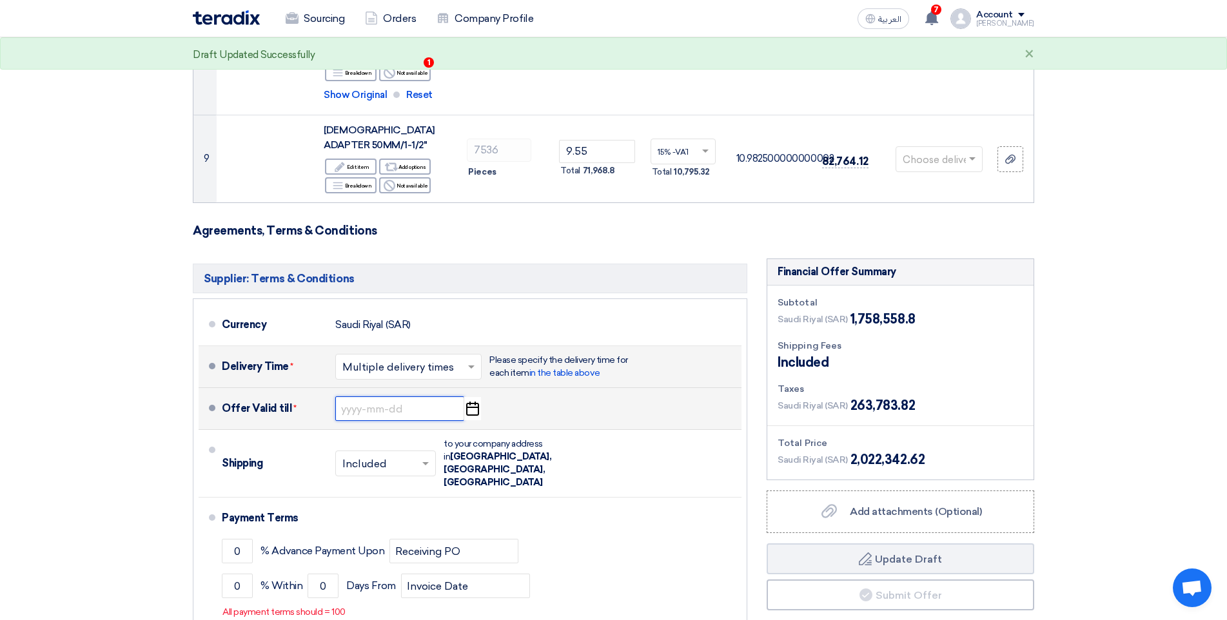
click at [451, 396] on input at bounding box center [399, 408] width 129 height 24
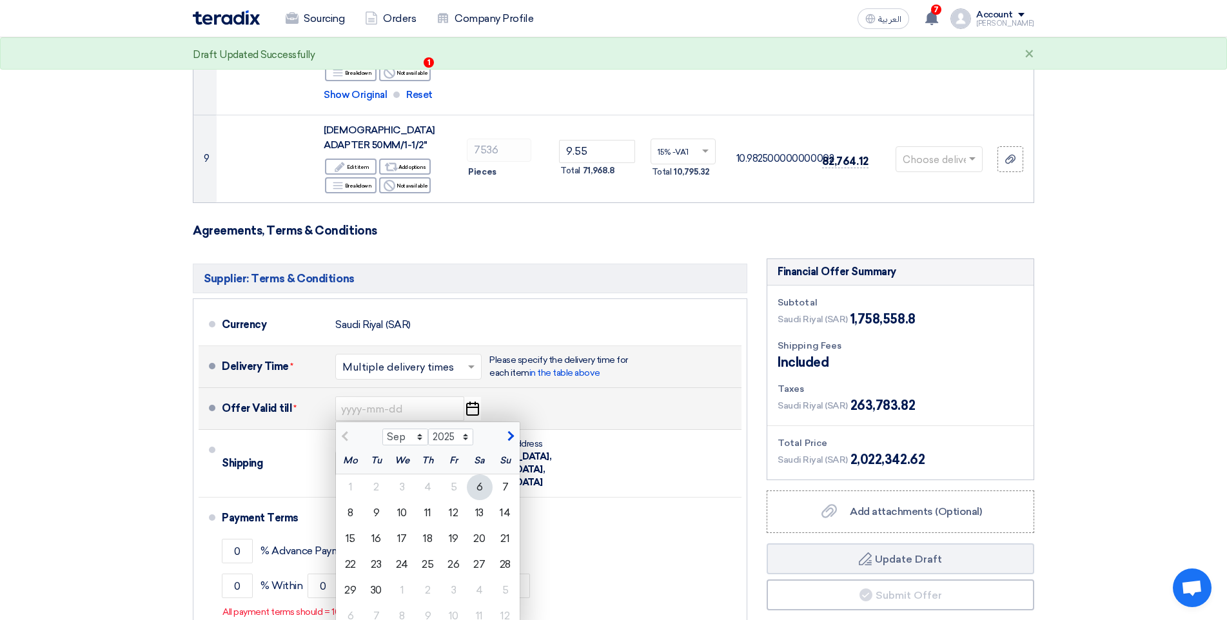
click at [479, 402] on use "button" at bounding box center [472, 409] width 13 height 14
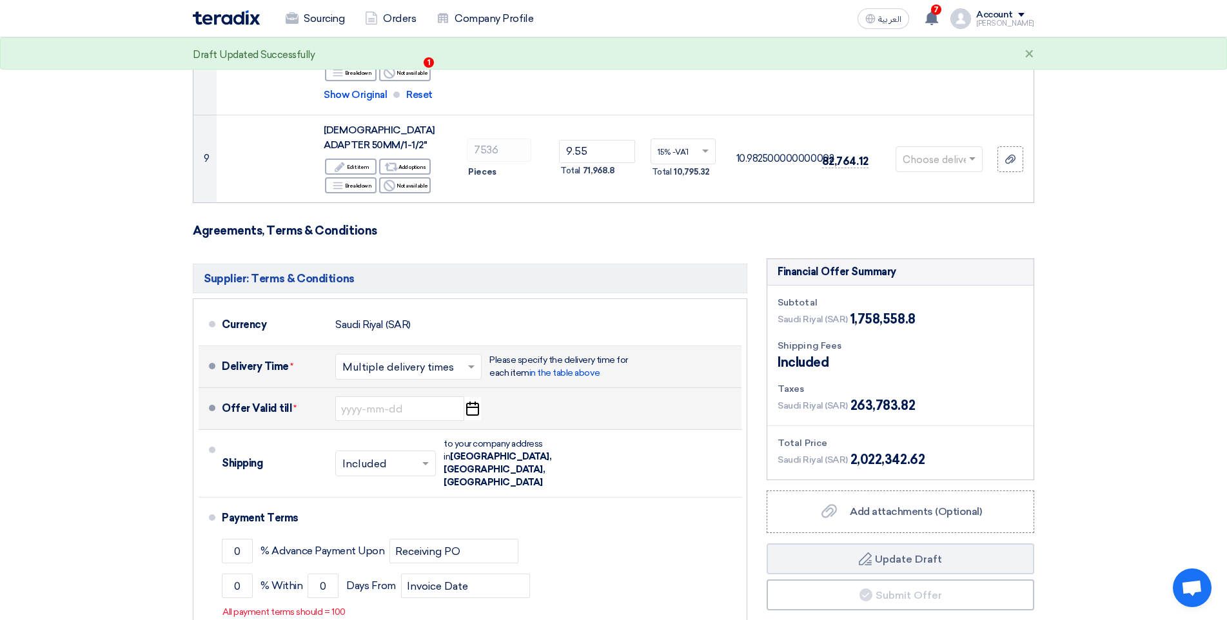
click at [479, 402] on use "button" at bounding box center [472, 409] width 13 height 14
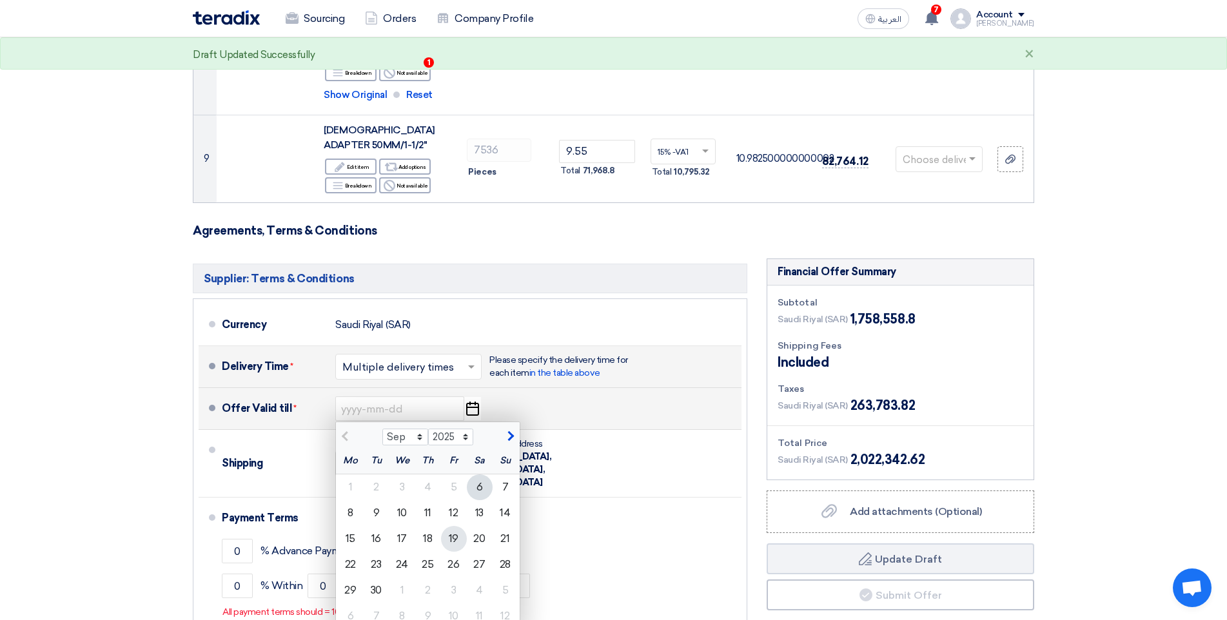
click at [444, 526] on div "19" at bounding box center [454, 539] width 26 height 26
type input "[DATE]"
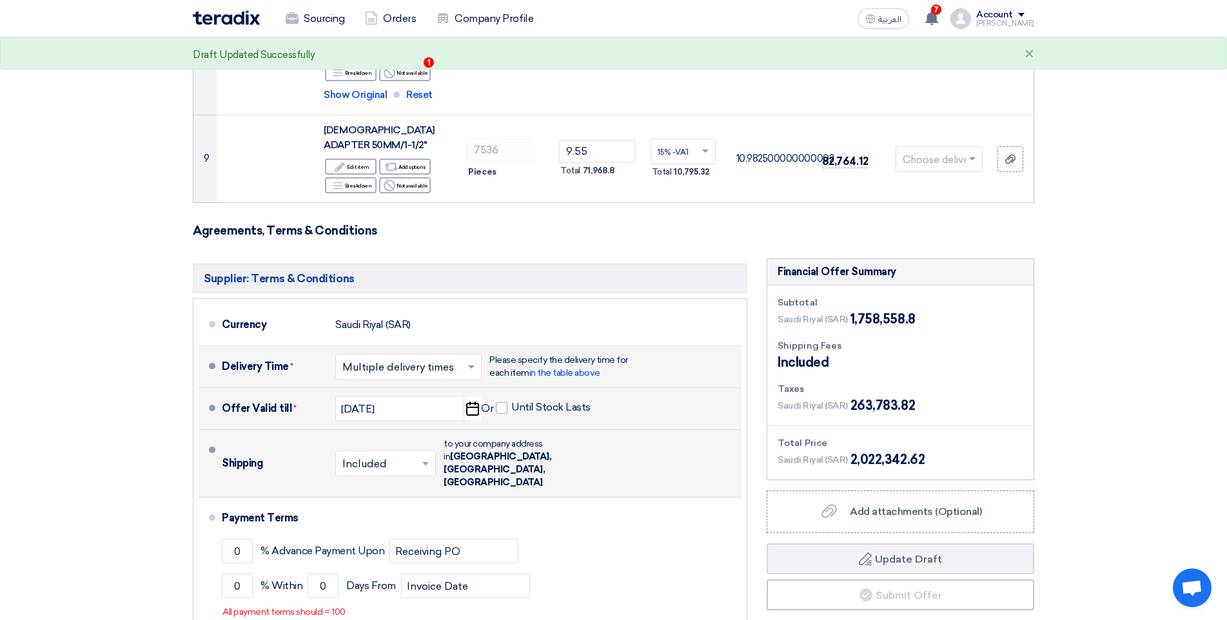
click at [429, 457] on span at bounding box center [427, 463] width 16 height 13
click at [405, 480] on div "Included" at bounding box center [385, 492] width 99 height 24
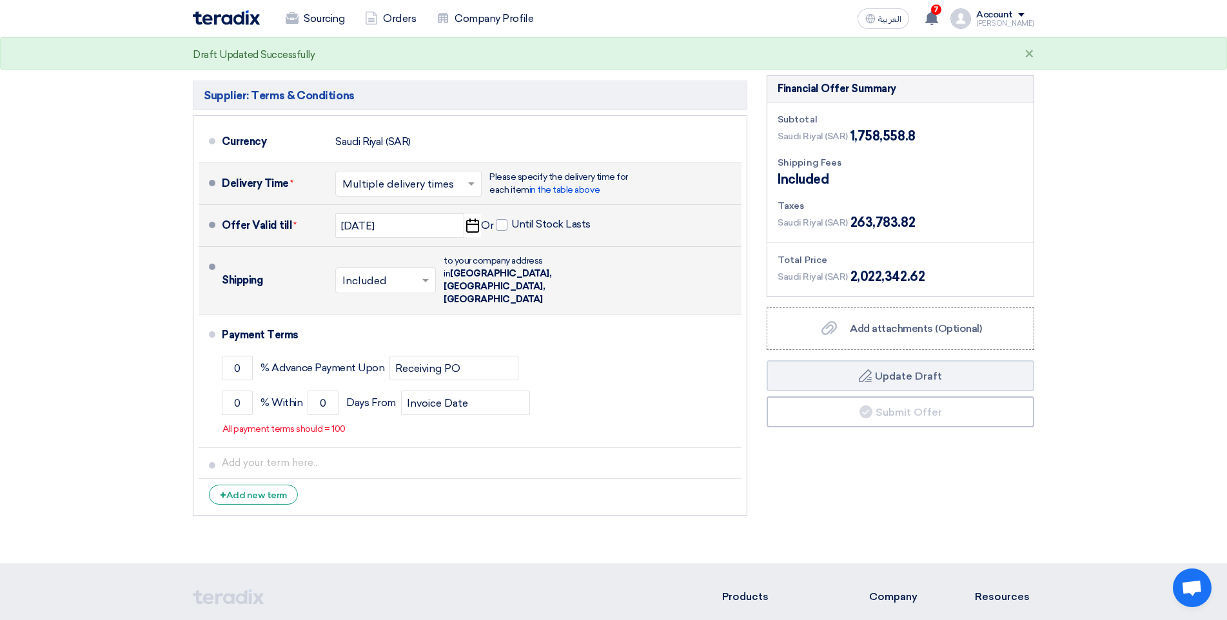
scroll to position [1128, 0]
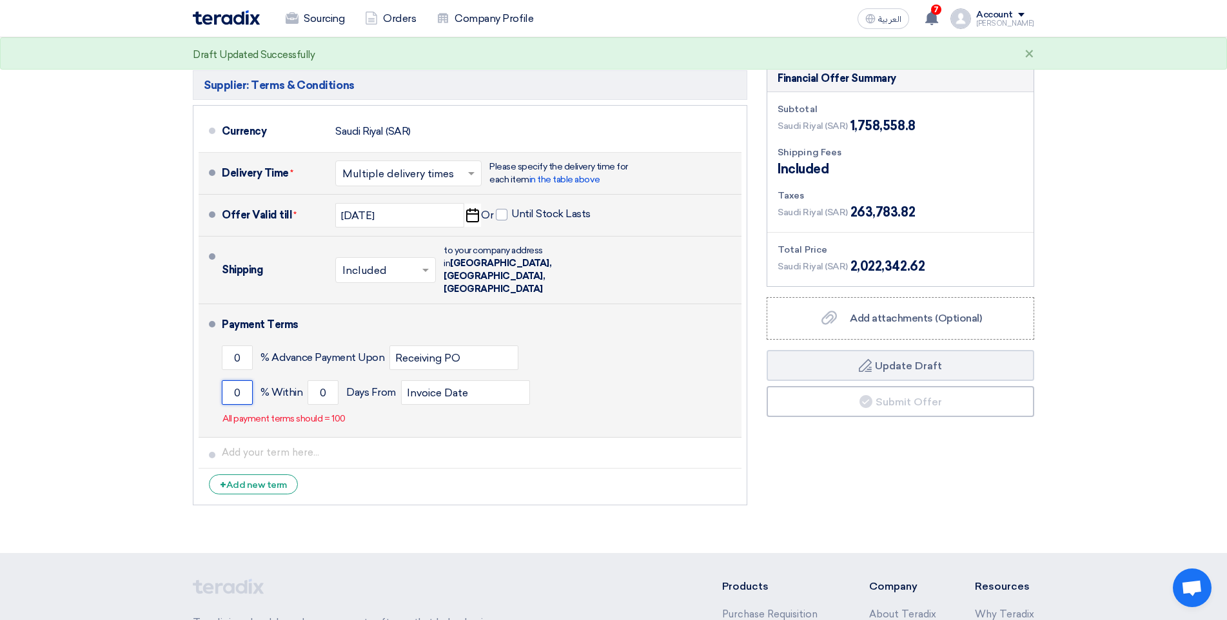
click at [230, 380] on input "0" at bounding box center [237, 392] width 31 height 24
type input "100"
click at [315, 380] on input "0" at bounding box center [323, 392] width 31 height 24
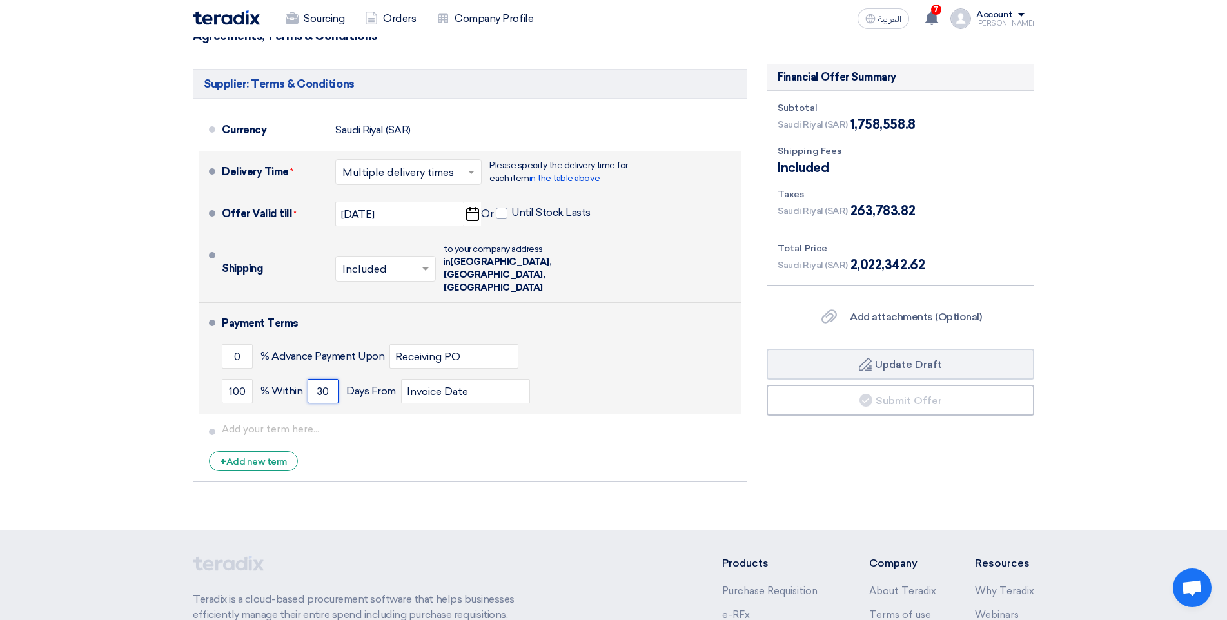
scroll to position [1129, 0]
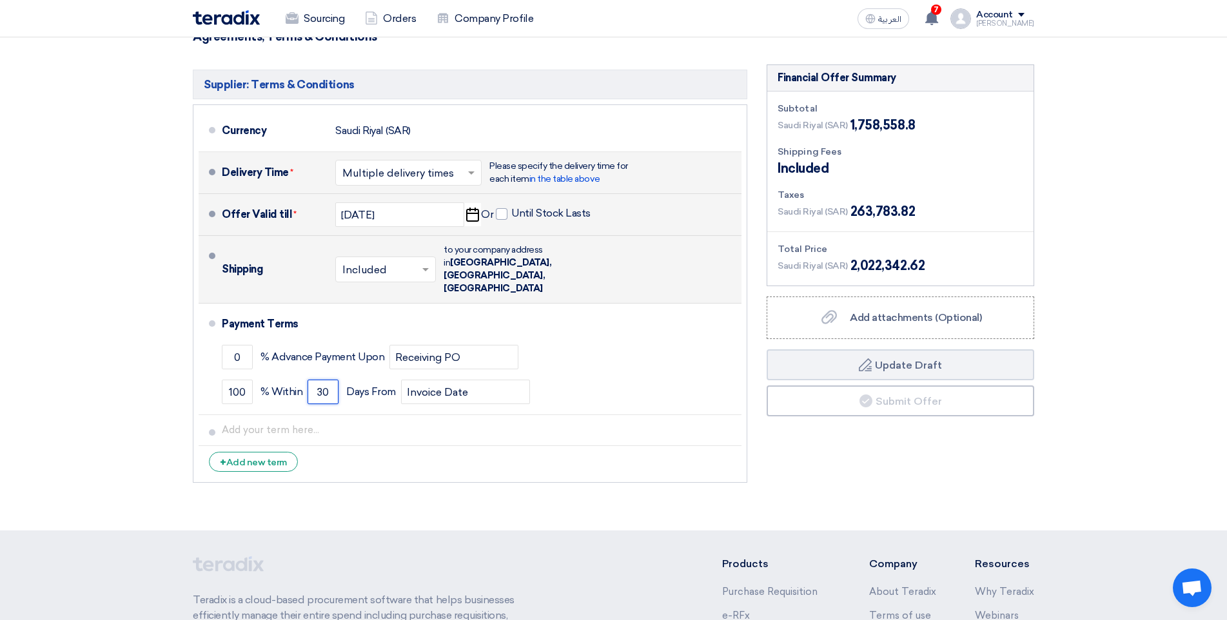
type input "30"
click at [494, 199] on div "Offer Valid till * [DATE] Pick a date Or Until Stock Lasts" at bounding box center [479, 214] width 514 height 31
click at [504, 208] on span at bounding box center [502, 214] width 12 height 12
click at [511, 207] on input "Until Stock Lasts" at bounding box center [552, 219] width 82 height 24
click at [500, 208] on span at bounding box center [502, 214] width 12 height 12
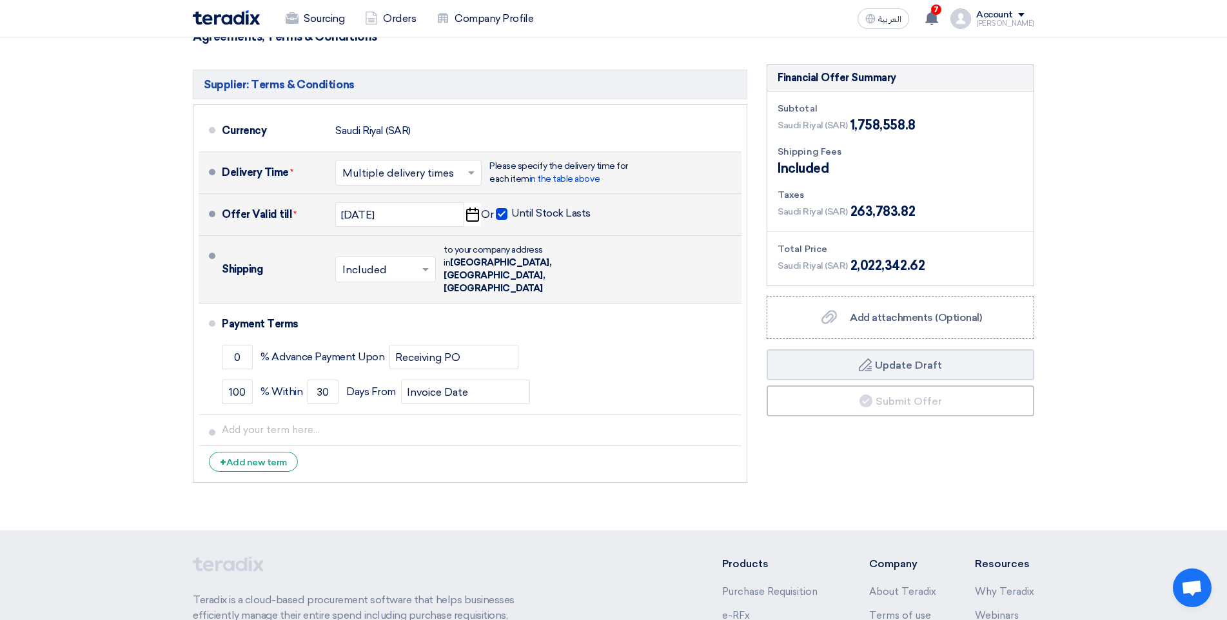
click at [511, 207] on input "Until Stock Lasts" at bounding box center [552, 219] width 82 height 24
checkbox input "false"
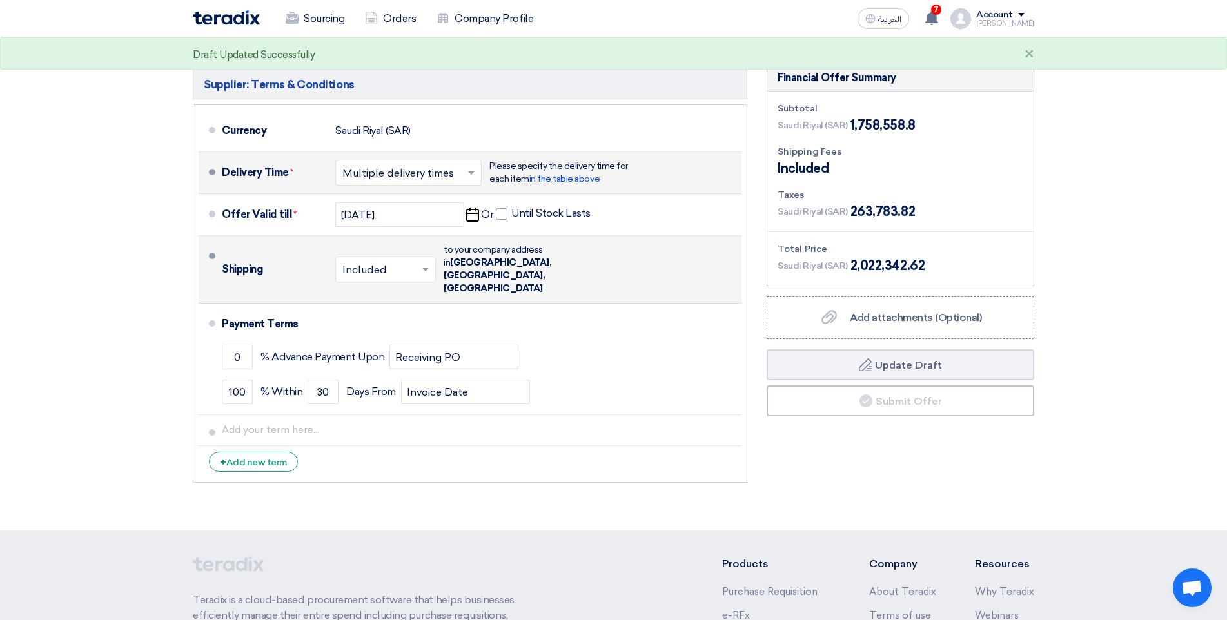
click at [438, 241] on div "× Included × to your company address in [GEOGRAPHIC_DATA], [GEOGRAPHIC_DATA], […" at bounding box center [461, 269] width 253 height 57
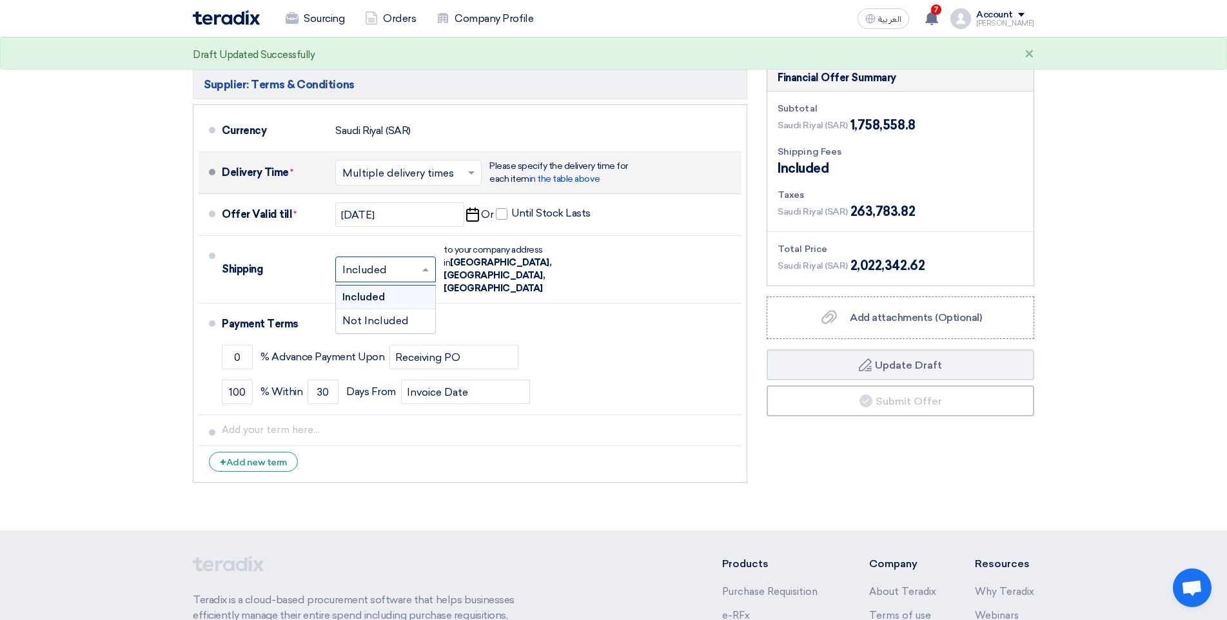
click at [433, 263] on span at bounding box center [427, 269] width 16 height 13
click at [404, 286] on div "Included" at bounding box center [385, 298] width 99 height 24
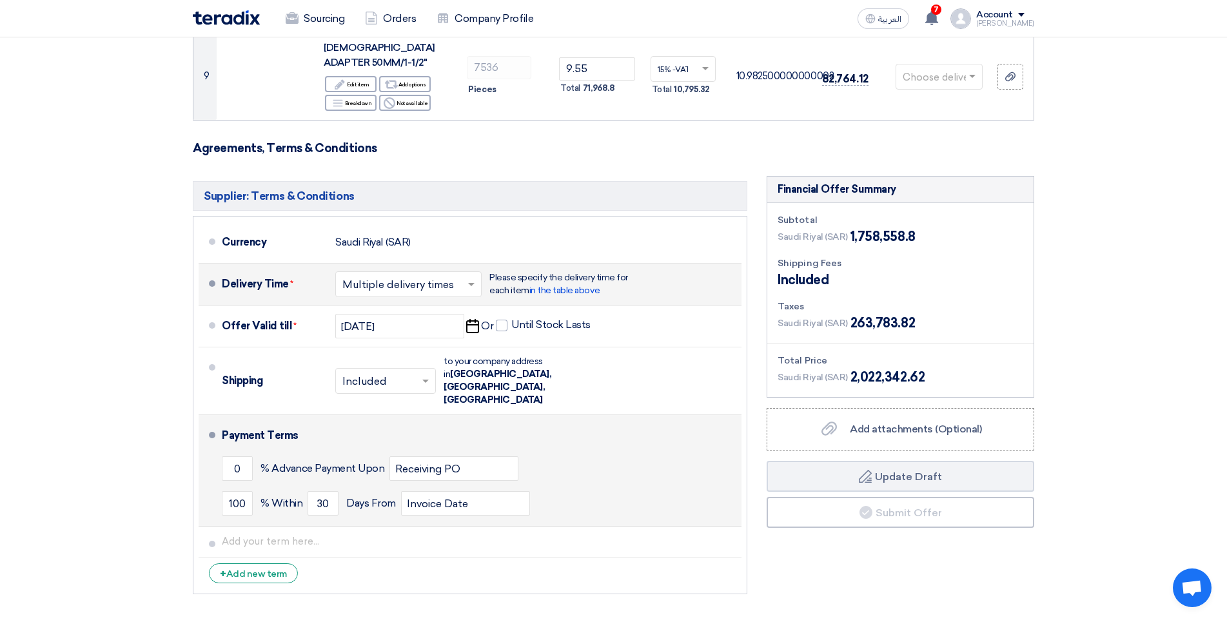
scroll to position [1000, 0]
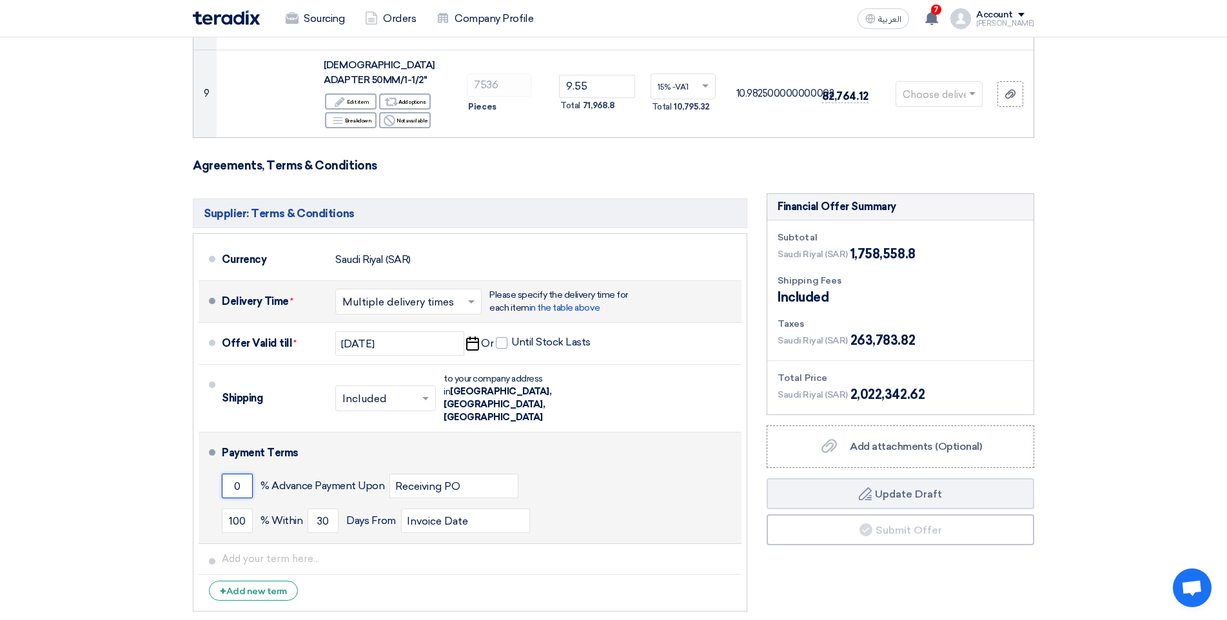
click at [237, 474] on input "0" at bounding box center [237, 486] width 31 height 24
click at [228, 474] on input "0" at bounding box center [237, 486] width 31 height 24
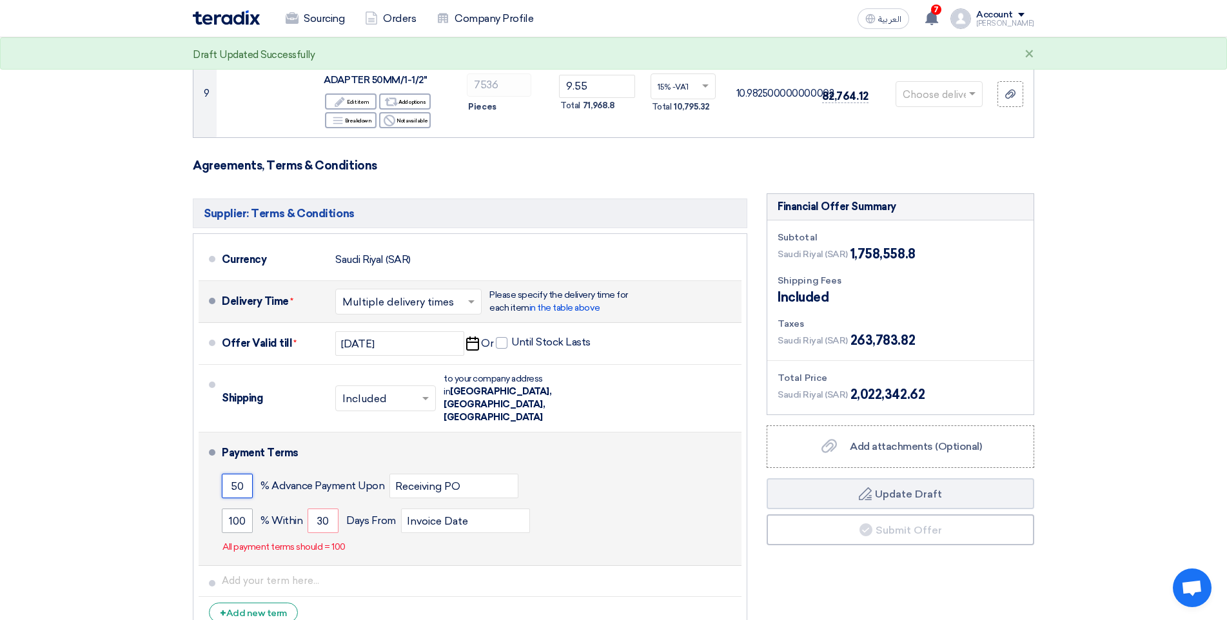
type input "50"
click at [246, 509] on input "100" at bounding box center [237, 521] width 31 height 24
type input "1"
click at [331, 509] on input "30" at bounding box center [323, 521] width 31 height 24
type input "3"
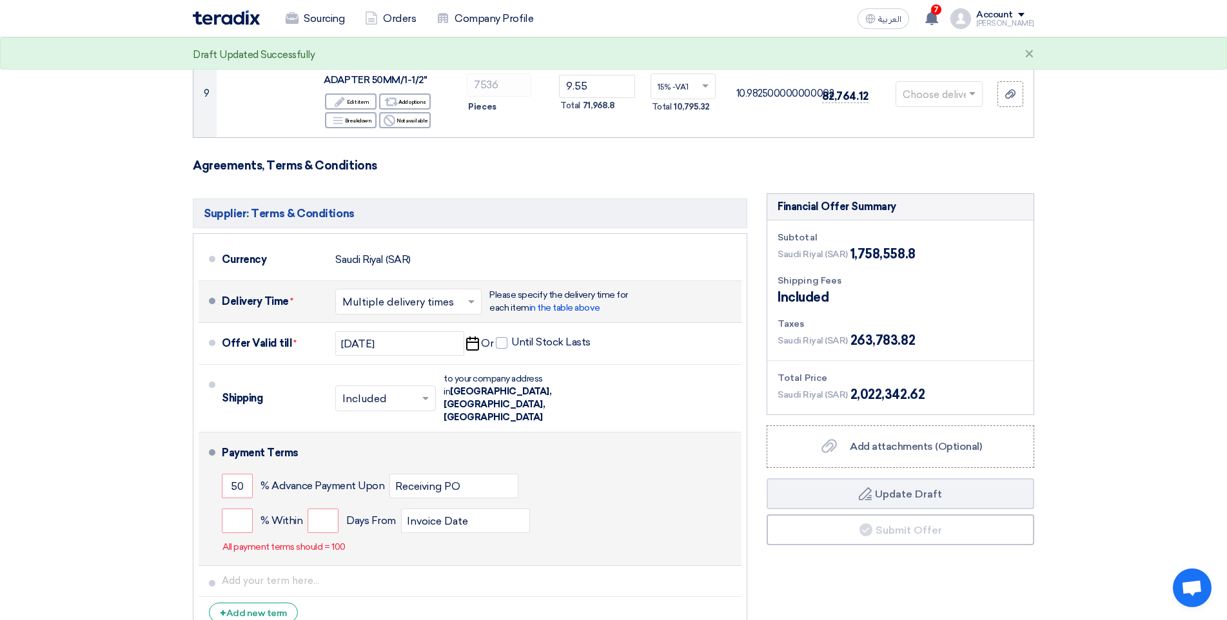
click at [630, 469] on div "50 % Advance Payment Upon Receiving PO" at bounding box center [479, 486] width 514 height 35
click at [228, 509] on input "number" at bounding box center [237, 521] width 31 height 24
type input "0"
click at [323, 509] on input "number" at bounding box center [323, 521] width 31 height 24
type input "0"
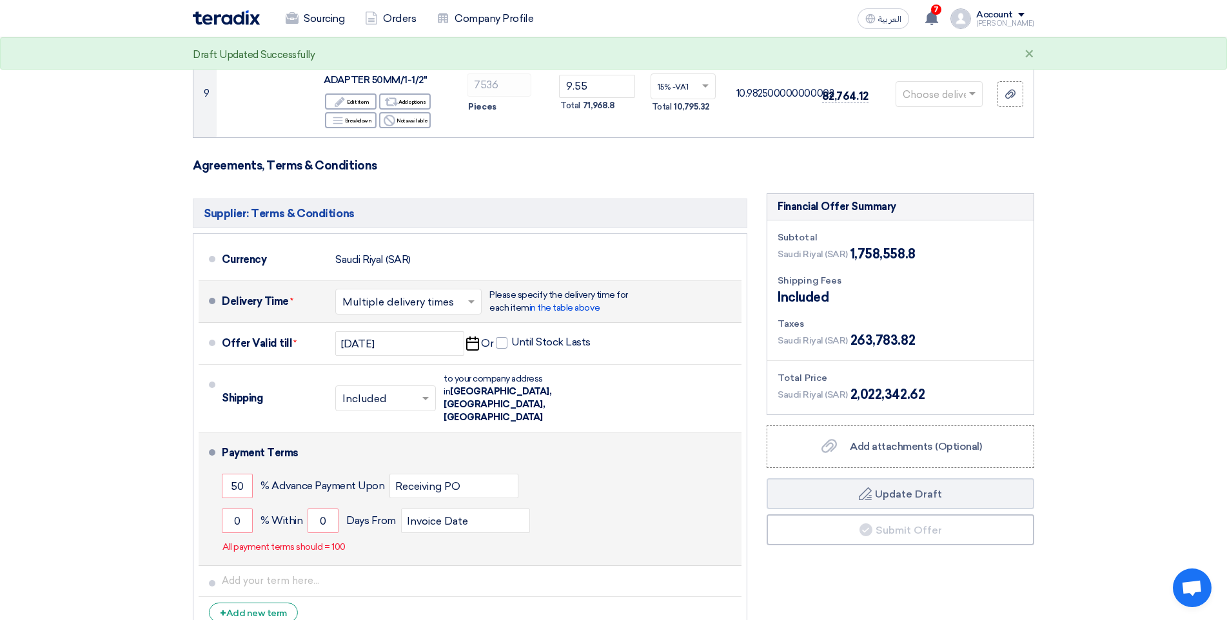
click at [630, 469] on div "50 % Advance Payment Upon Receiving PO" at bounding box center [479, 486] width 514 height 35
click at [244, 474] on input "50" at bounding box center [237, 486] width 31 height 24
type input "5"
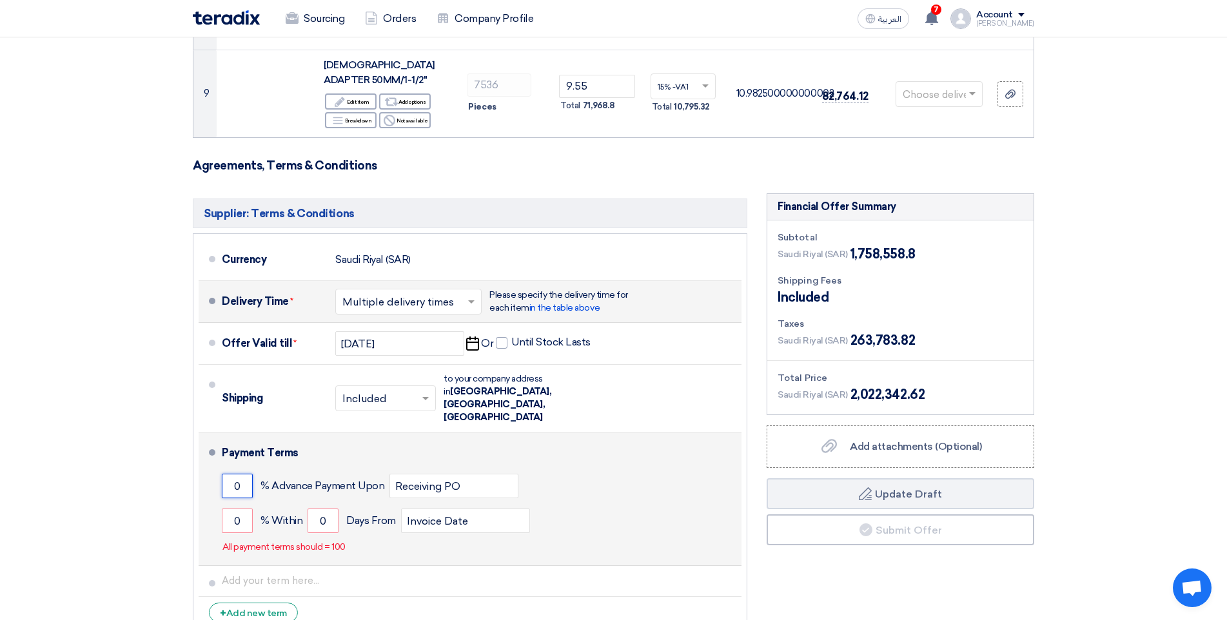
type input "0"
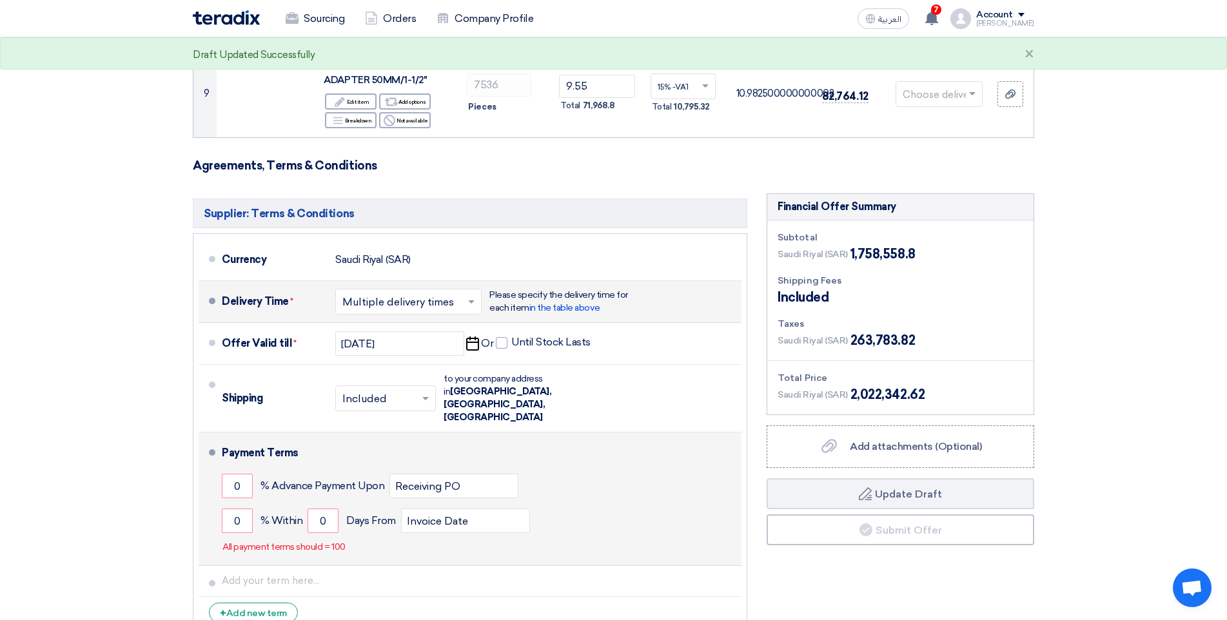
click at [566, 438] on div "Payment Terms" at bounding box center [474, 453] width 504 height 31
click at [233, 509] on input "0" at bounding box center [237, 521] width 31 height 24
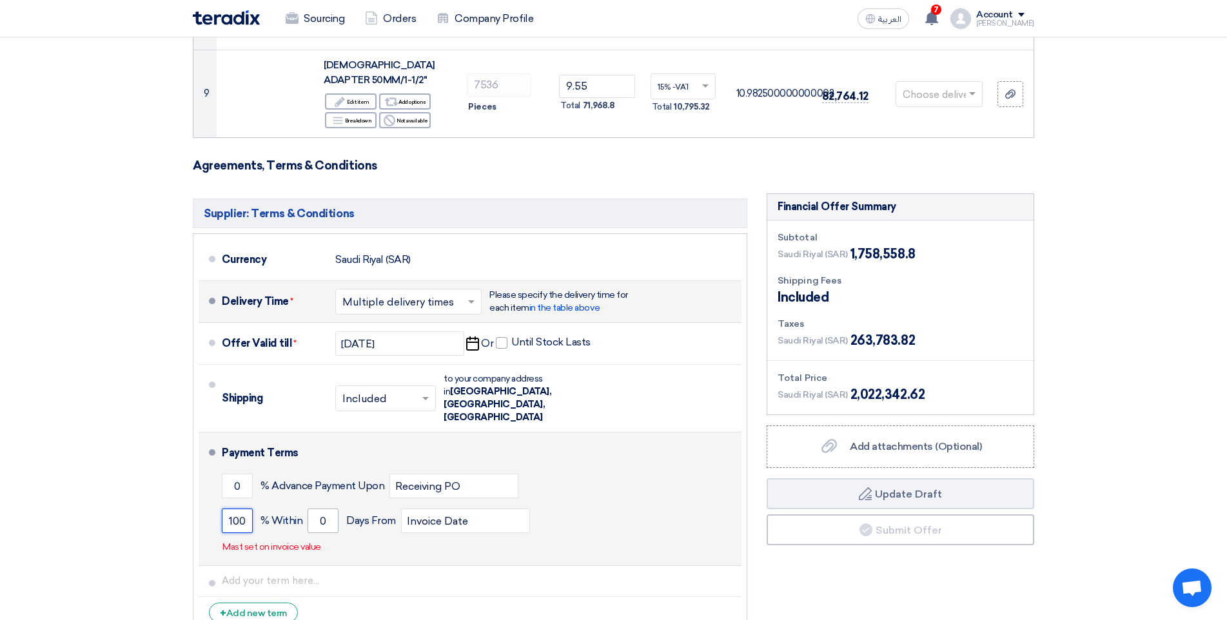
type input "100"
click at [318, 509] on input "0" at bounding box center [323, 521] width 31 height 24
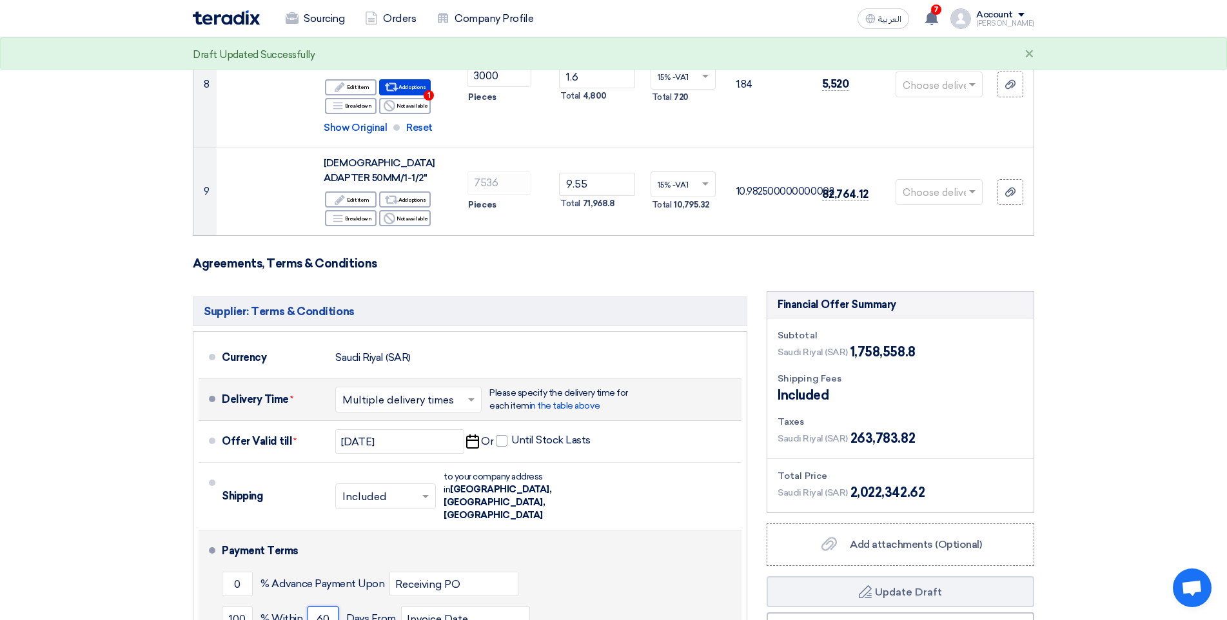
scroll to position [871, 0]
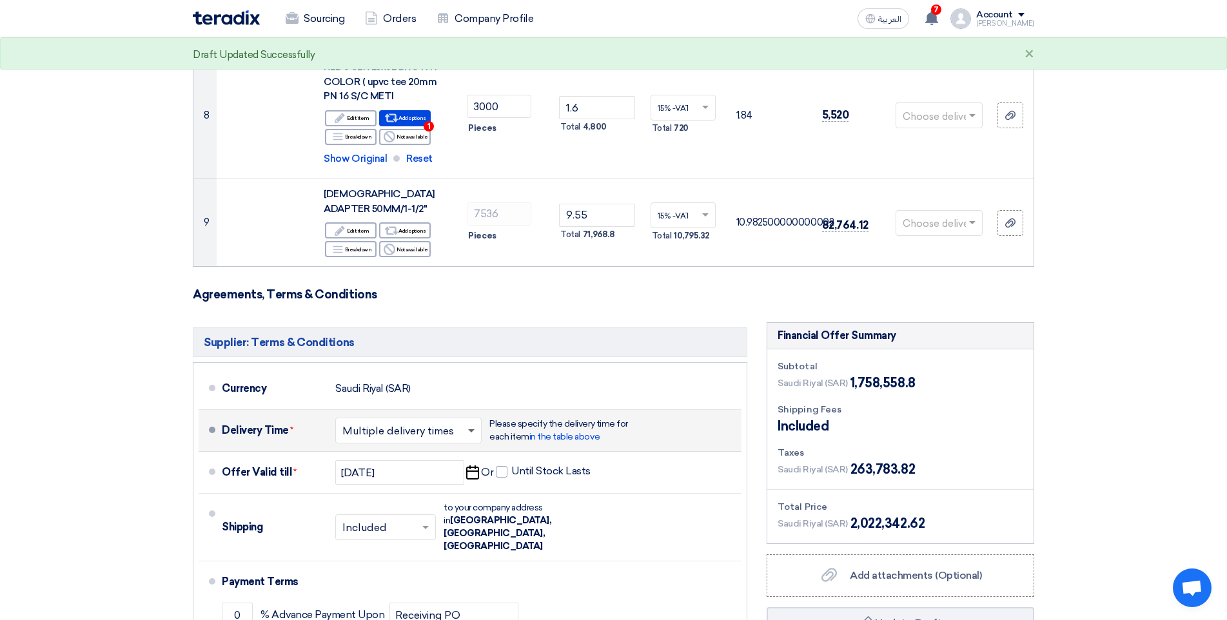
click at [470, 424] on span at bounding box center [473, 430] width 16 height 13
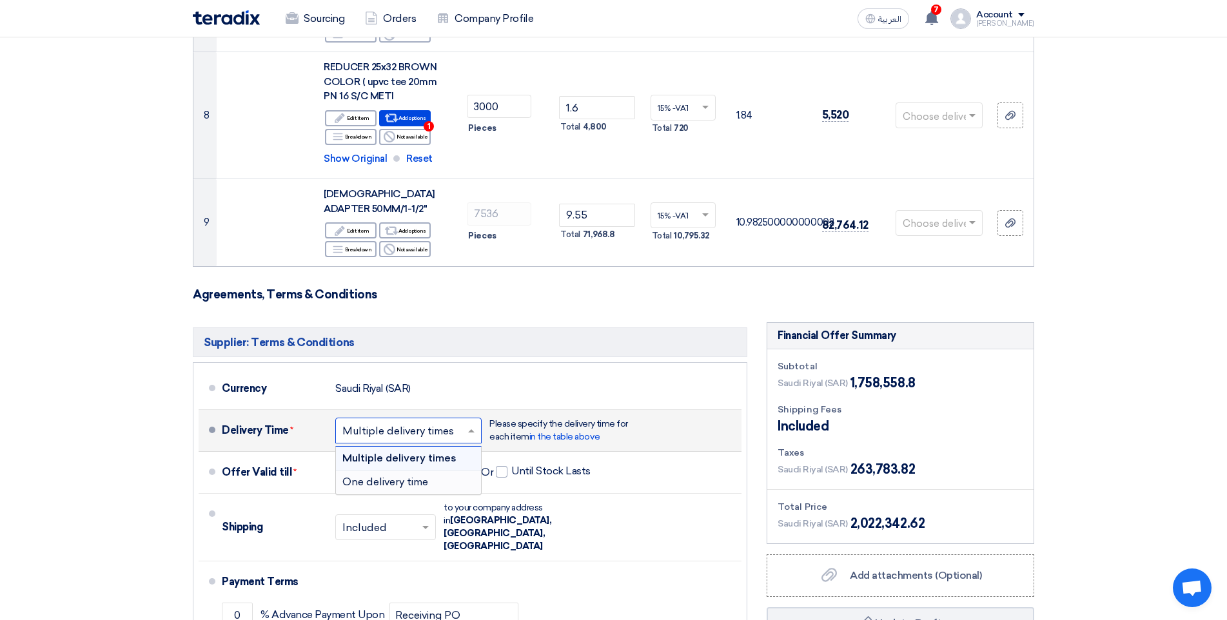
click at [436, 474] on div "One delivery time" at bounding box center [408, 482] width 145 height 23
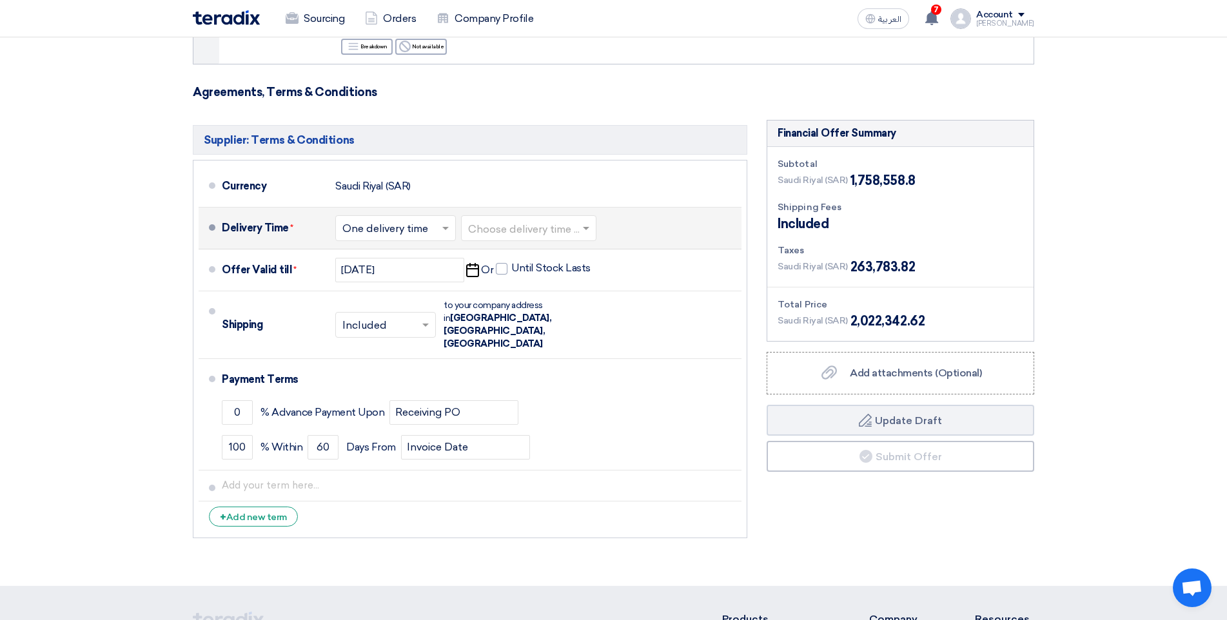
scroll to position [1064, 0]
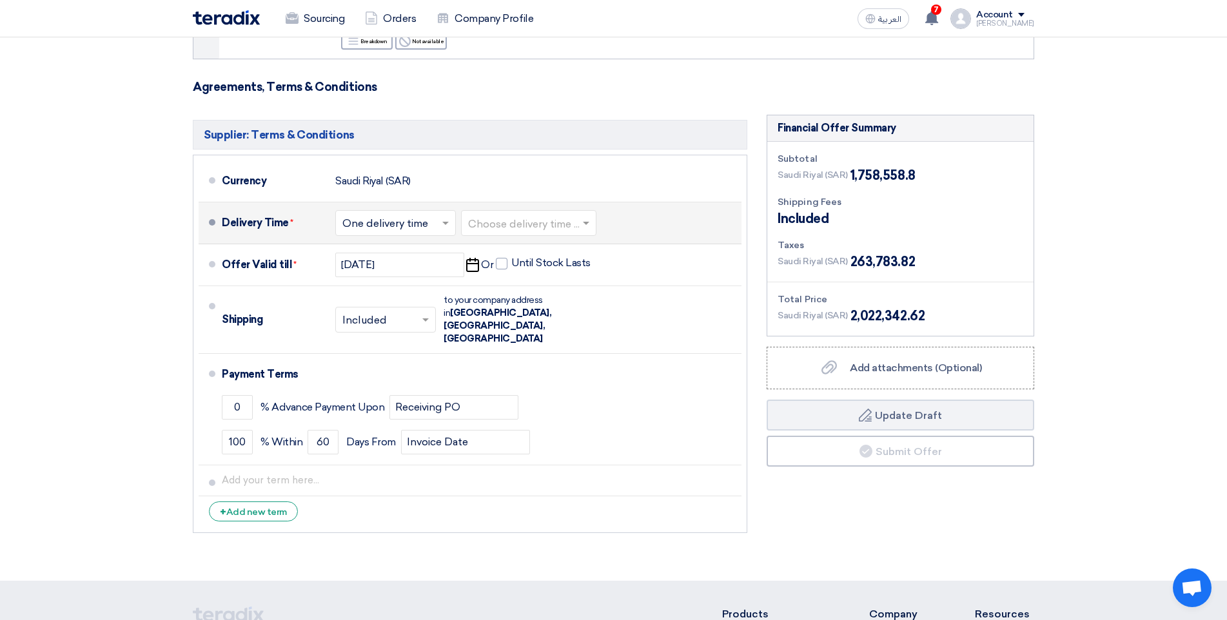
click at [592, 217] on span at bounding box center [588, 223] width 16 height 13
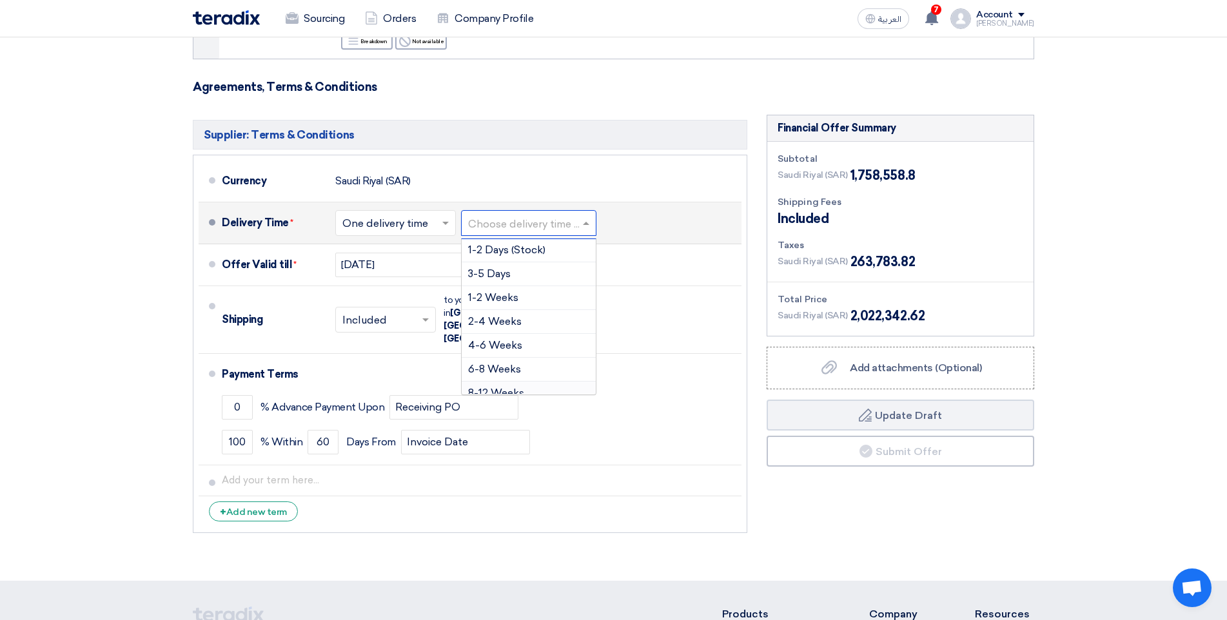
scroll to position [0, 0]
click at [514, 292] on span "1-2 Weeks" at bounding box center [493, 298] width 50 height 12
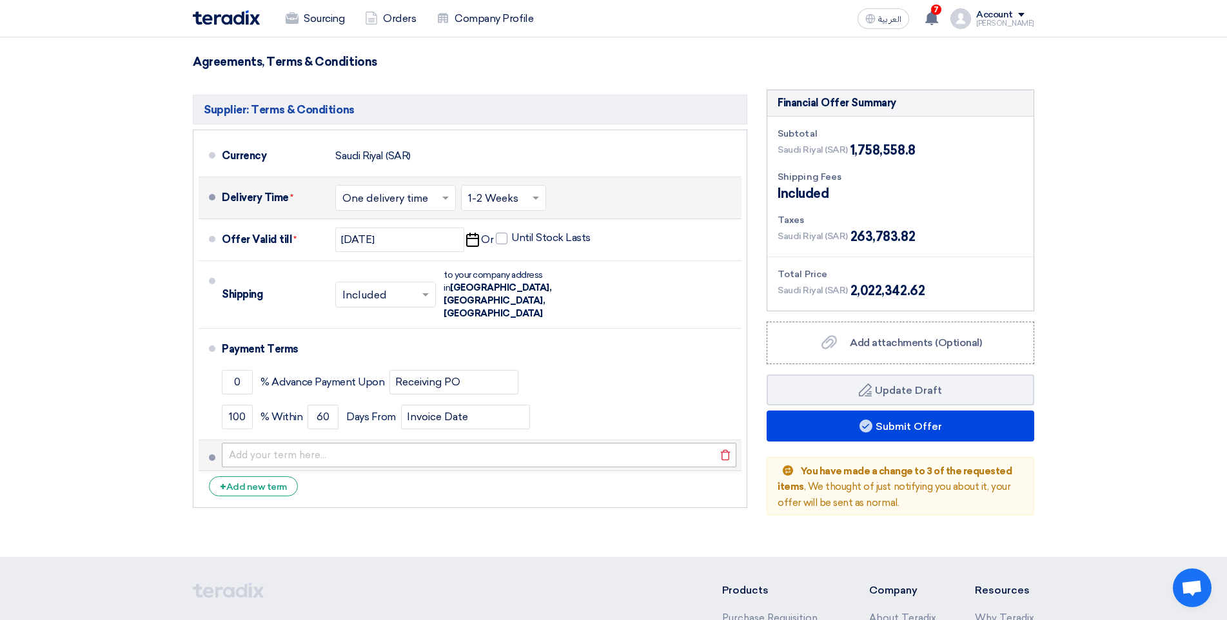
scroll to position [1097, 0]
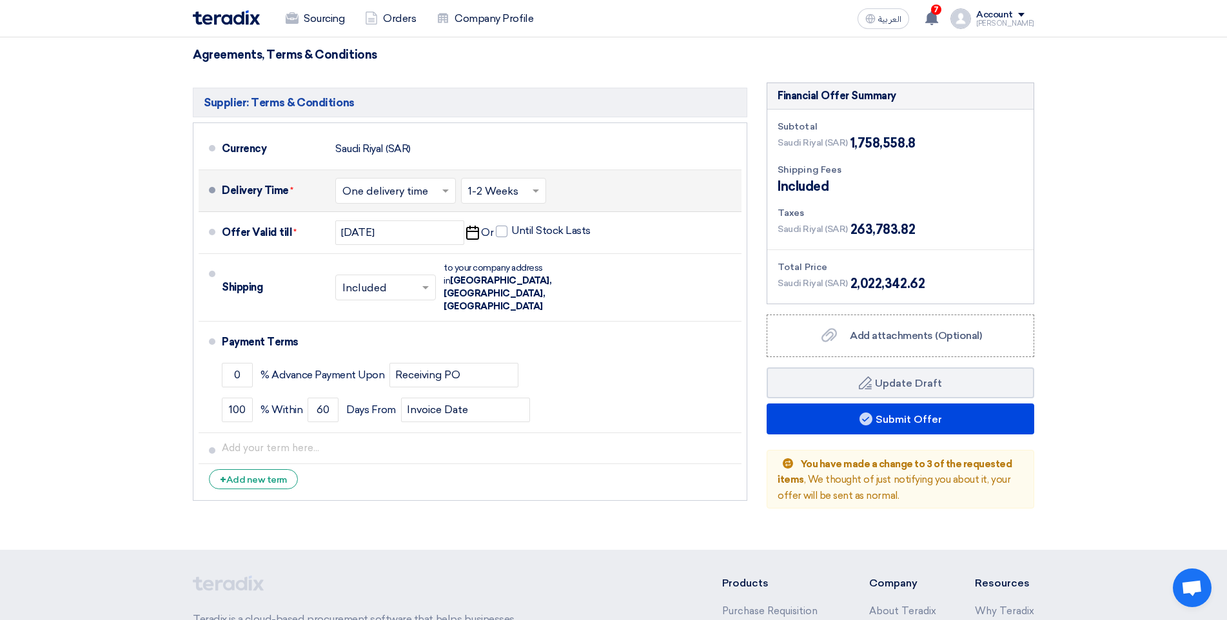
click at [447, 184] on span at bounding box center [447, 190] width 16 height 13
click at [422, 212] on span "Multiple delivery times" at bounding box center [398, 218] width 112 height 12
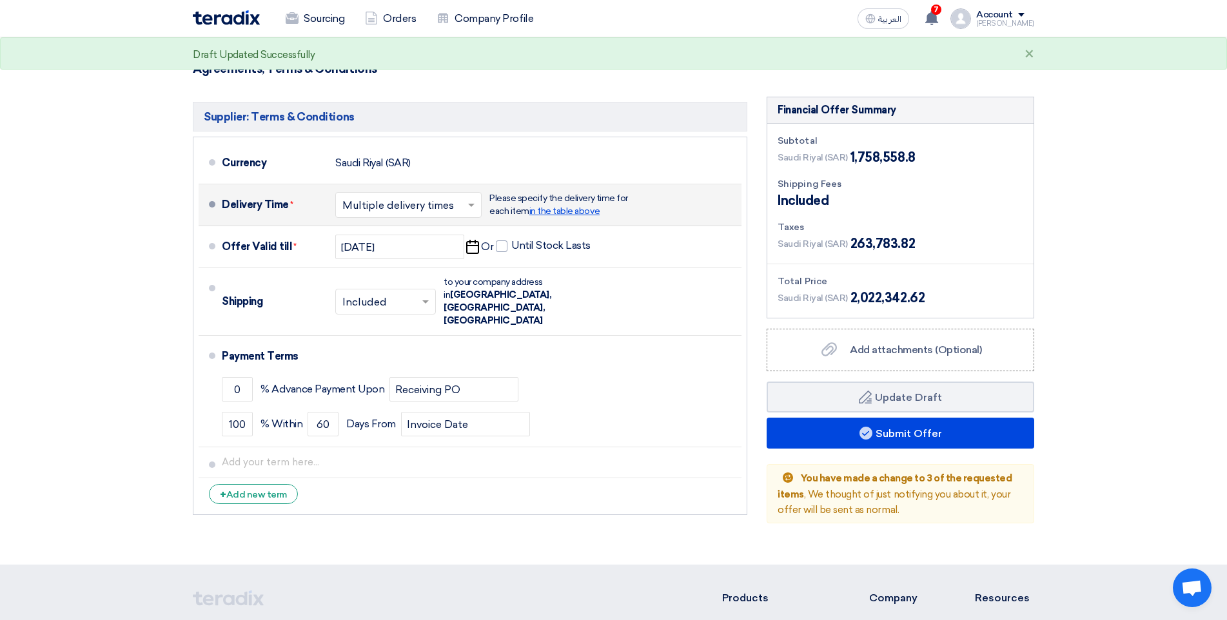
click at [554, 206] on span "in the table above" at bounding box center [564, 211] width 70 height 11
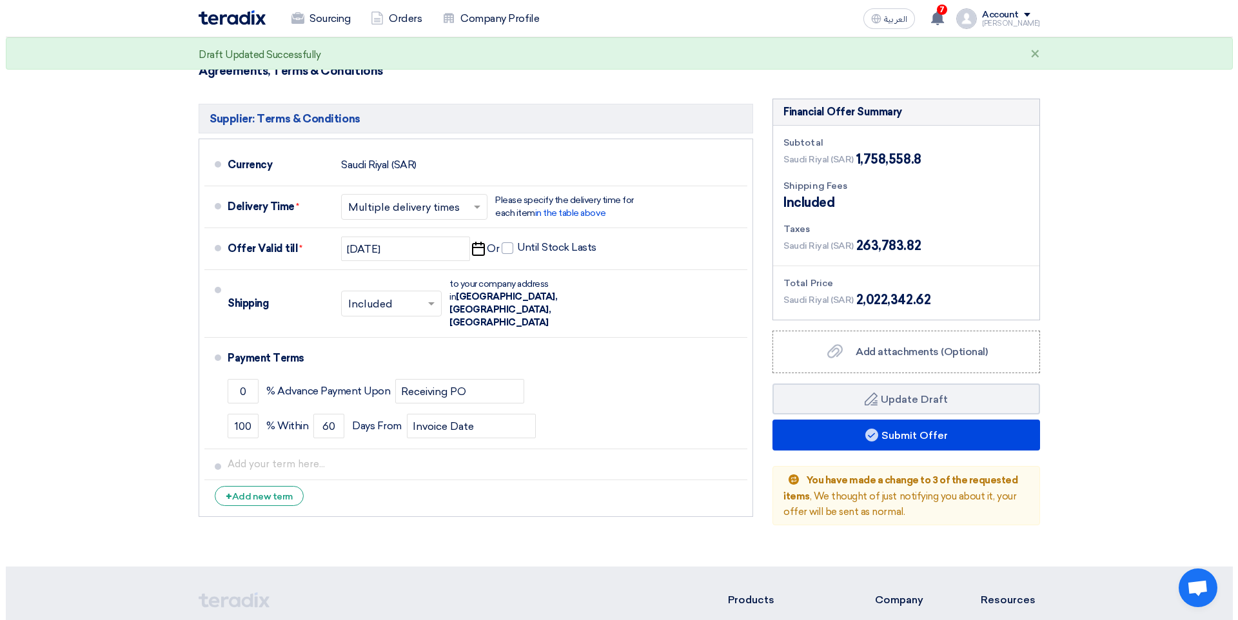
scroll to position [1060, 0]
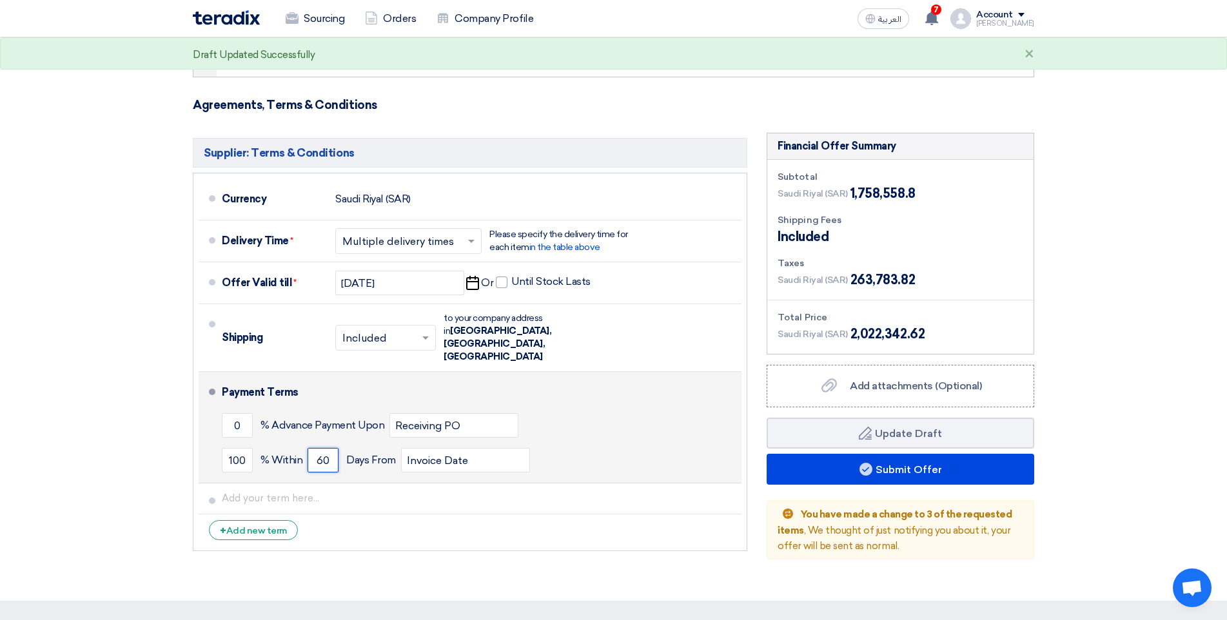
click at [322, 448] on input "60" at bounding box center [323, 460] width 31 height 24
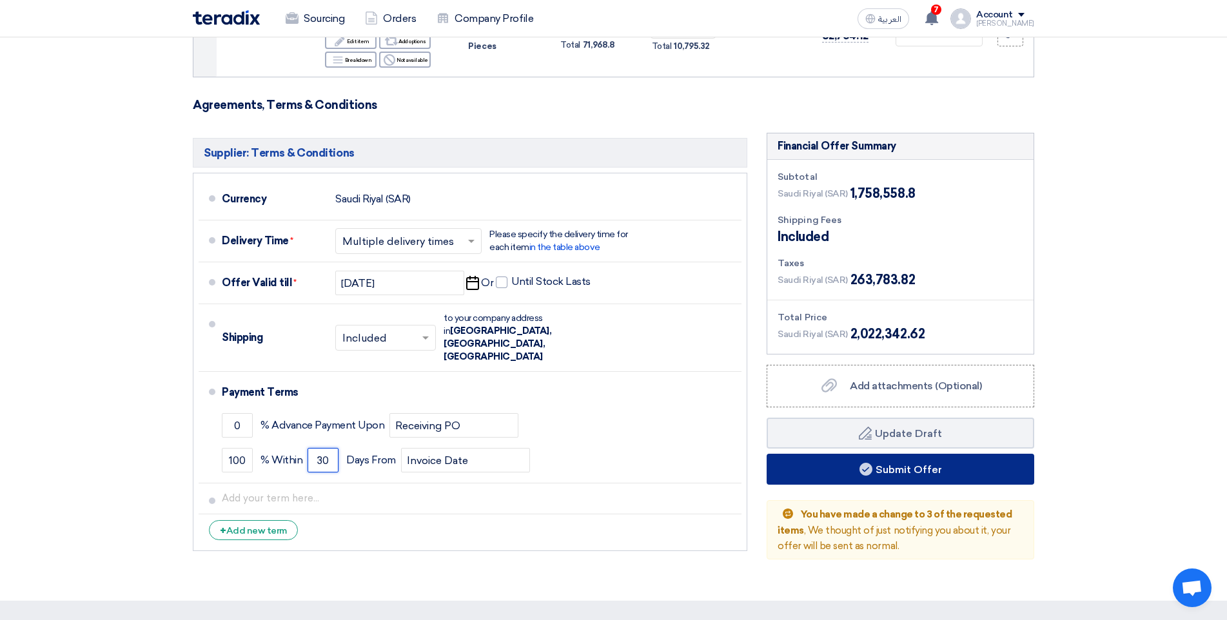
type input "30"
click at [942, 454] on button "Submit Offer" at bounding box center [901, 469] width 268 height 31
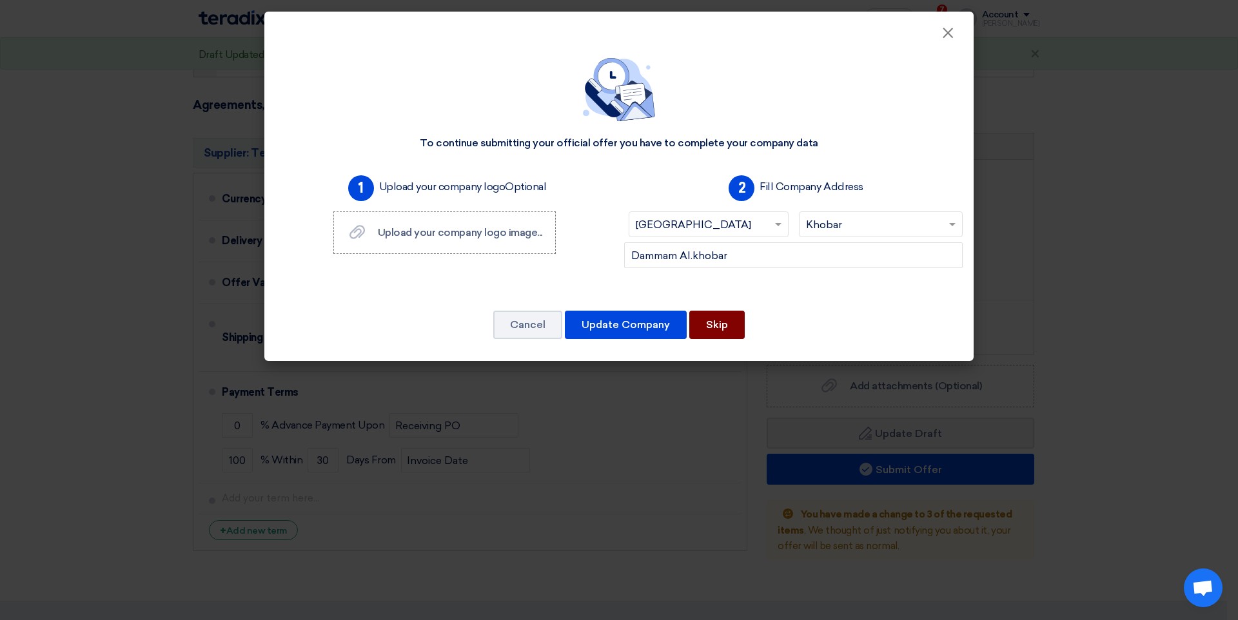
click at [725, 327] on button "Skip" at bounding box center [716, 325] width 55 height 28
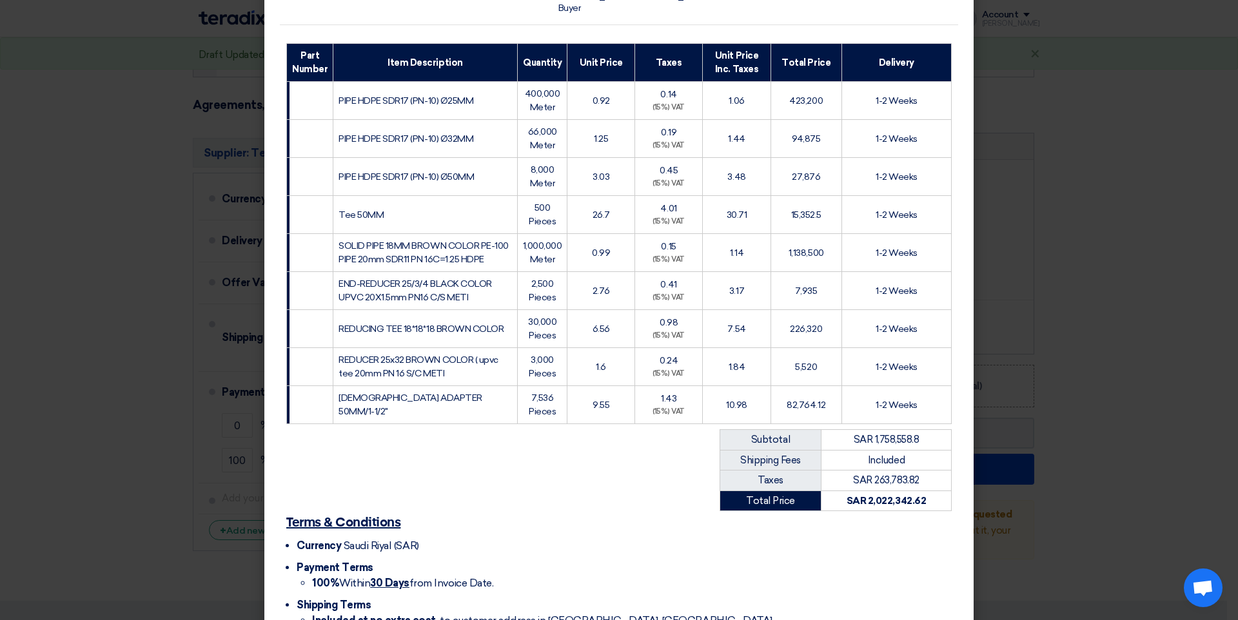
scroll to position [246, 0]
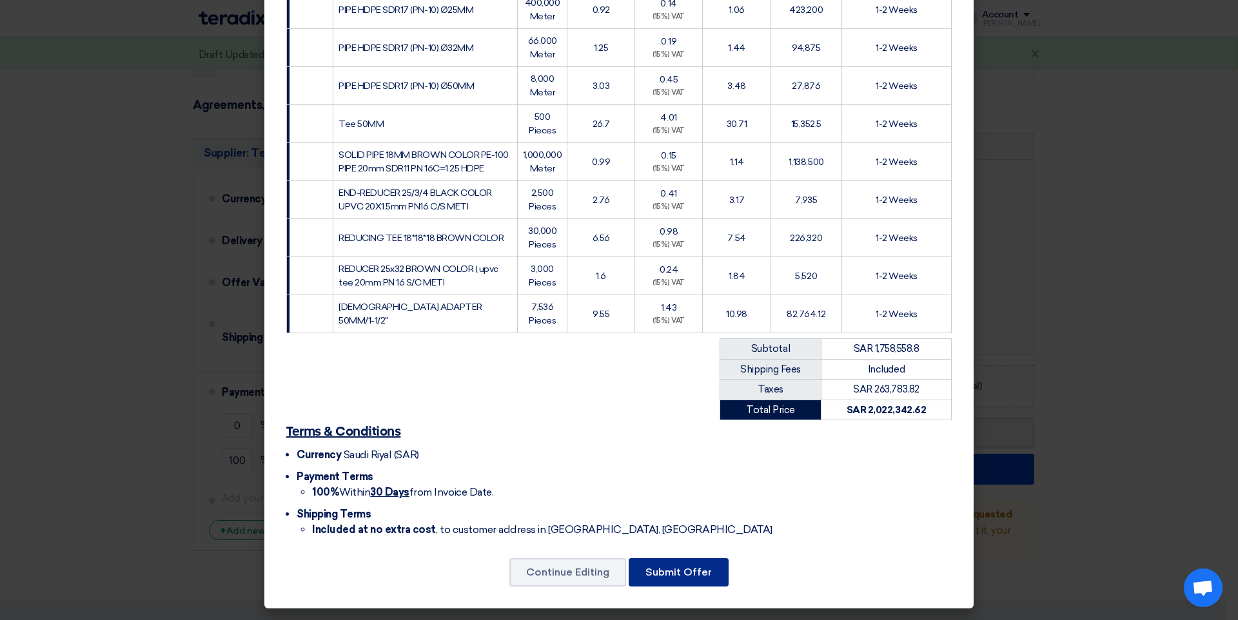
click at [700, 572] on button "Submit Offer" at bounding box center [679, 572] width 100 height 28
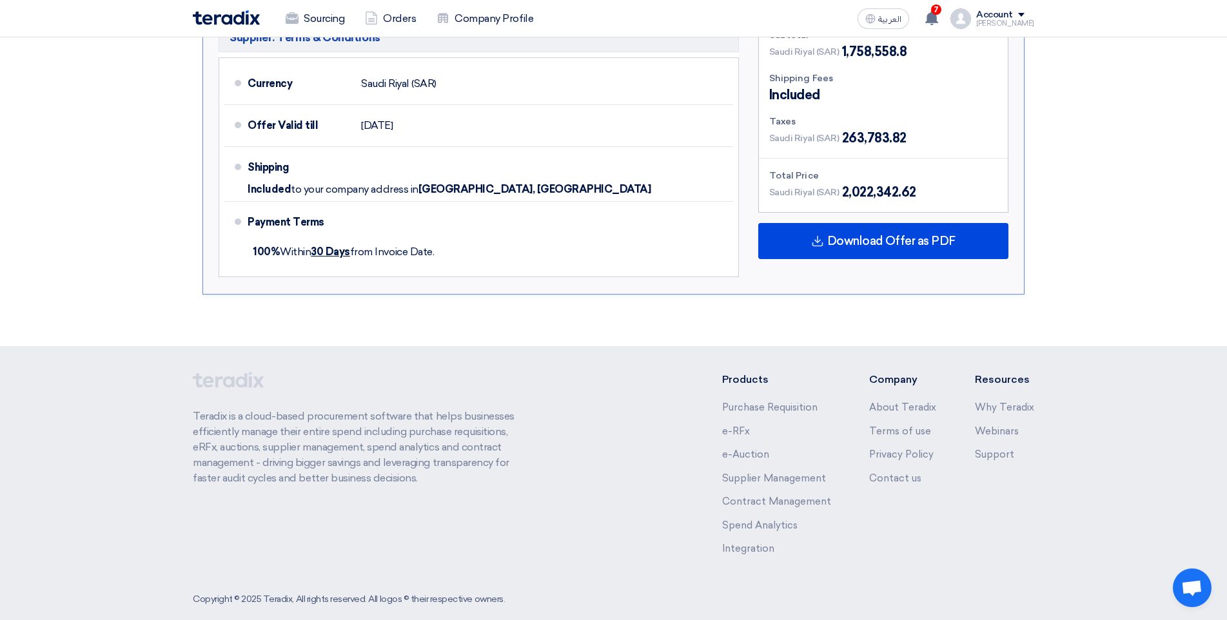
scroll to position [1050, 0]
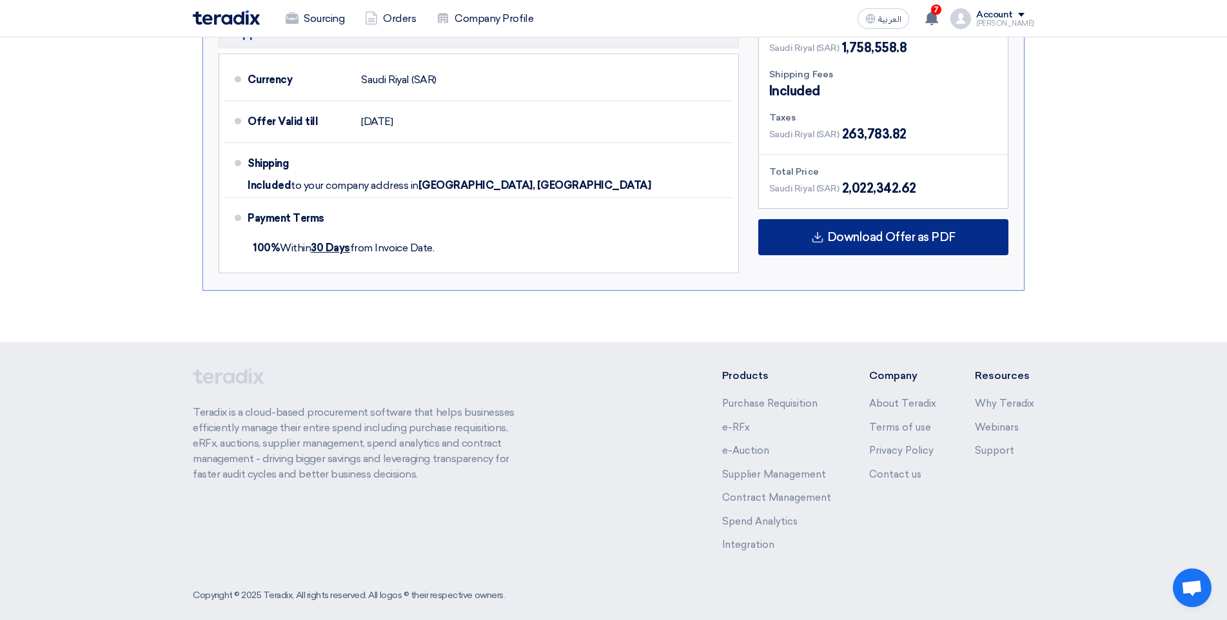
click at [875, 231] on span "Download Offer as PDF" at bounding box center [891, 237] width 128 height 12
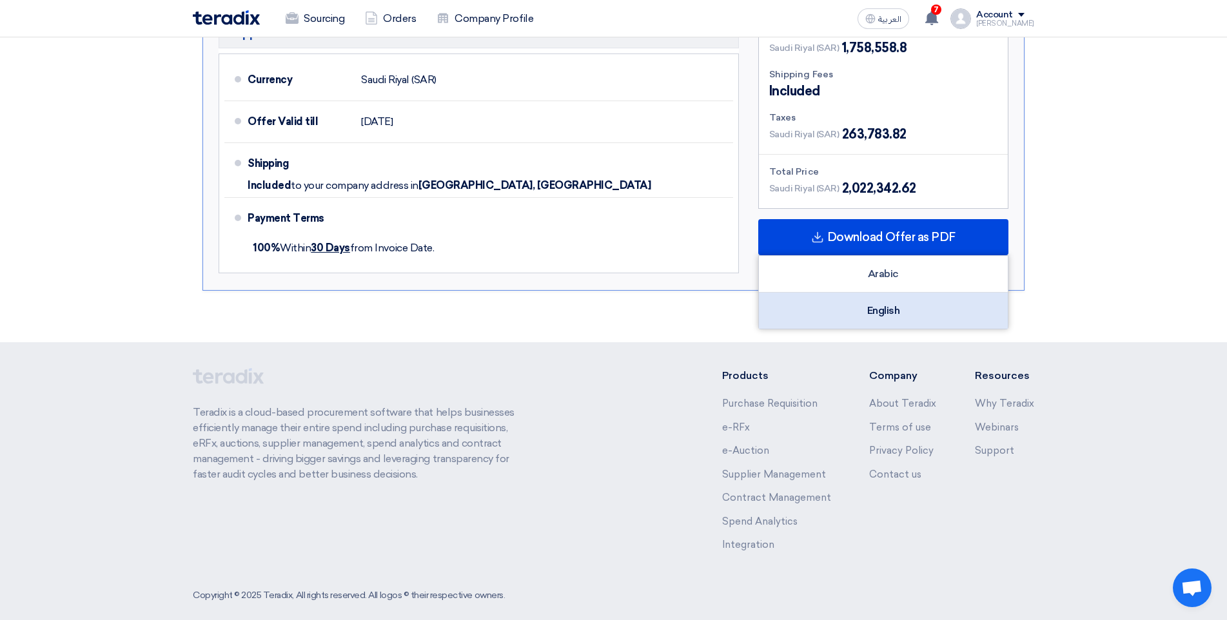
click at [891, 295] on div "English" at bounding box center [883, 311] width 249 height 36
